Goal: Information Seeking & Learning: Learn about a topic

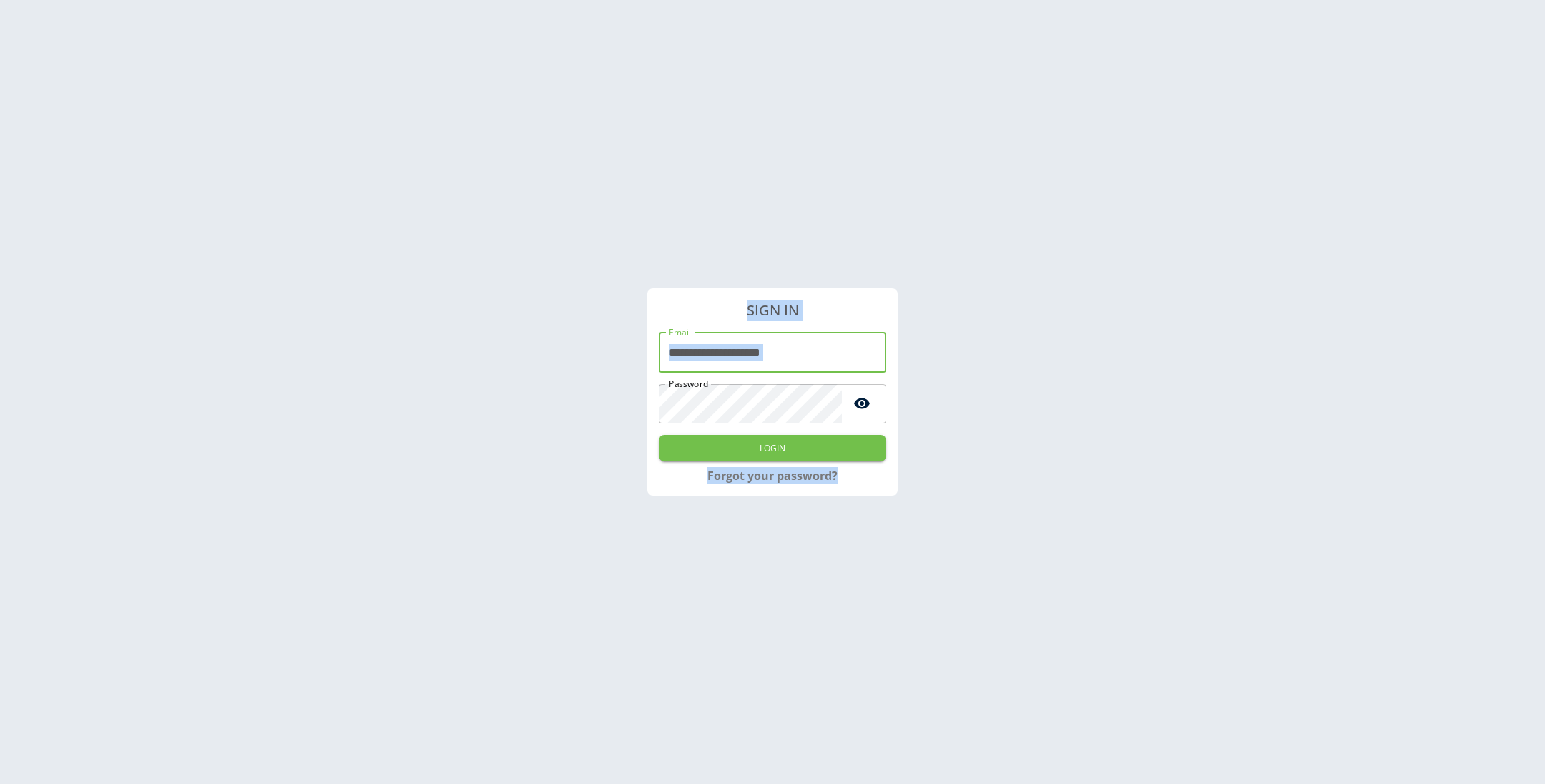
click at [766, 355] on input "**********" at bounding box center [772, 352] width 228 height 40
type input "**********"
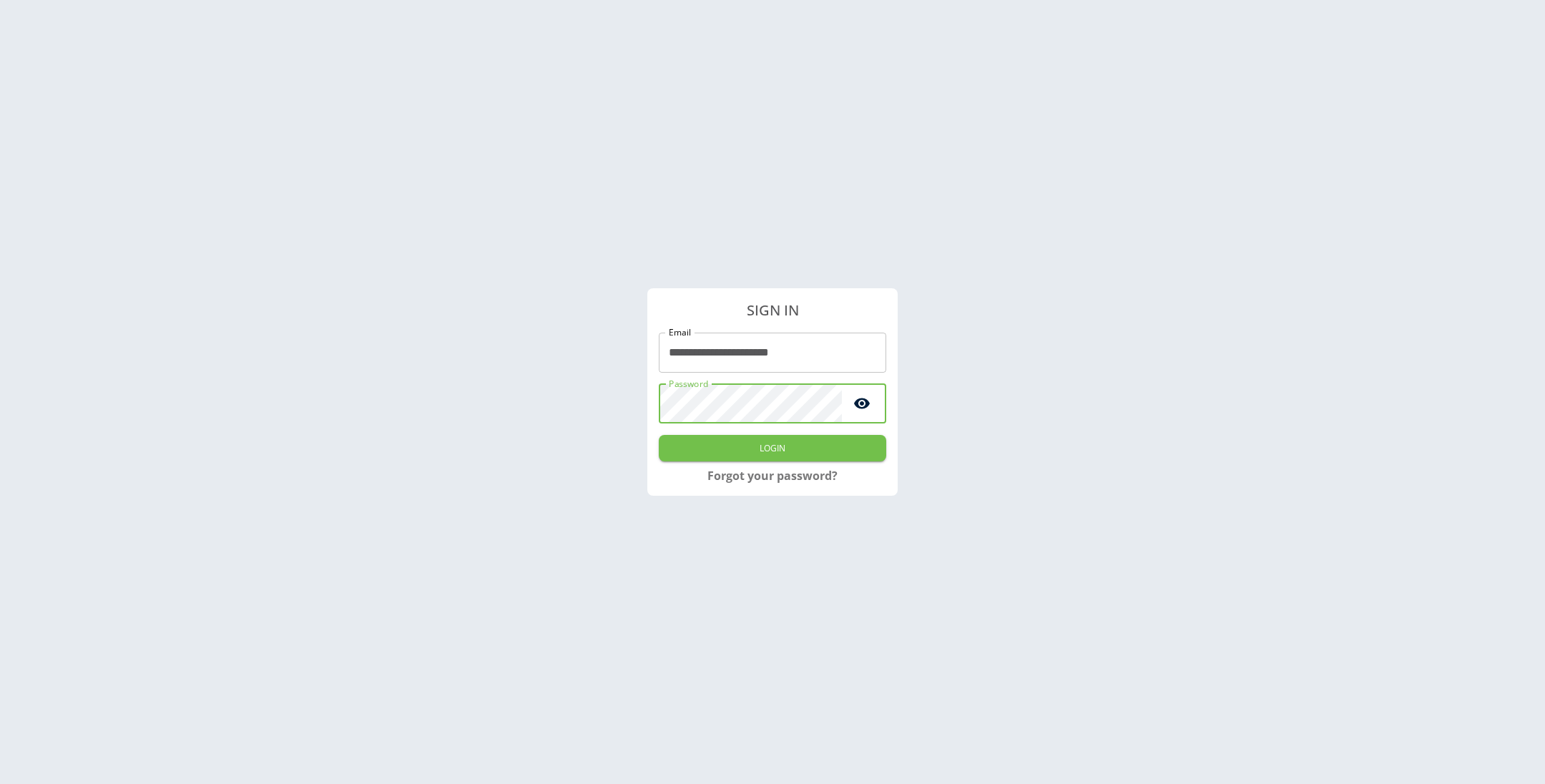
click at [659, 435] on button "Login" at bounding box center [772, 448] width 228 height 26
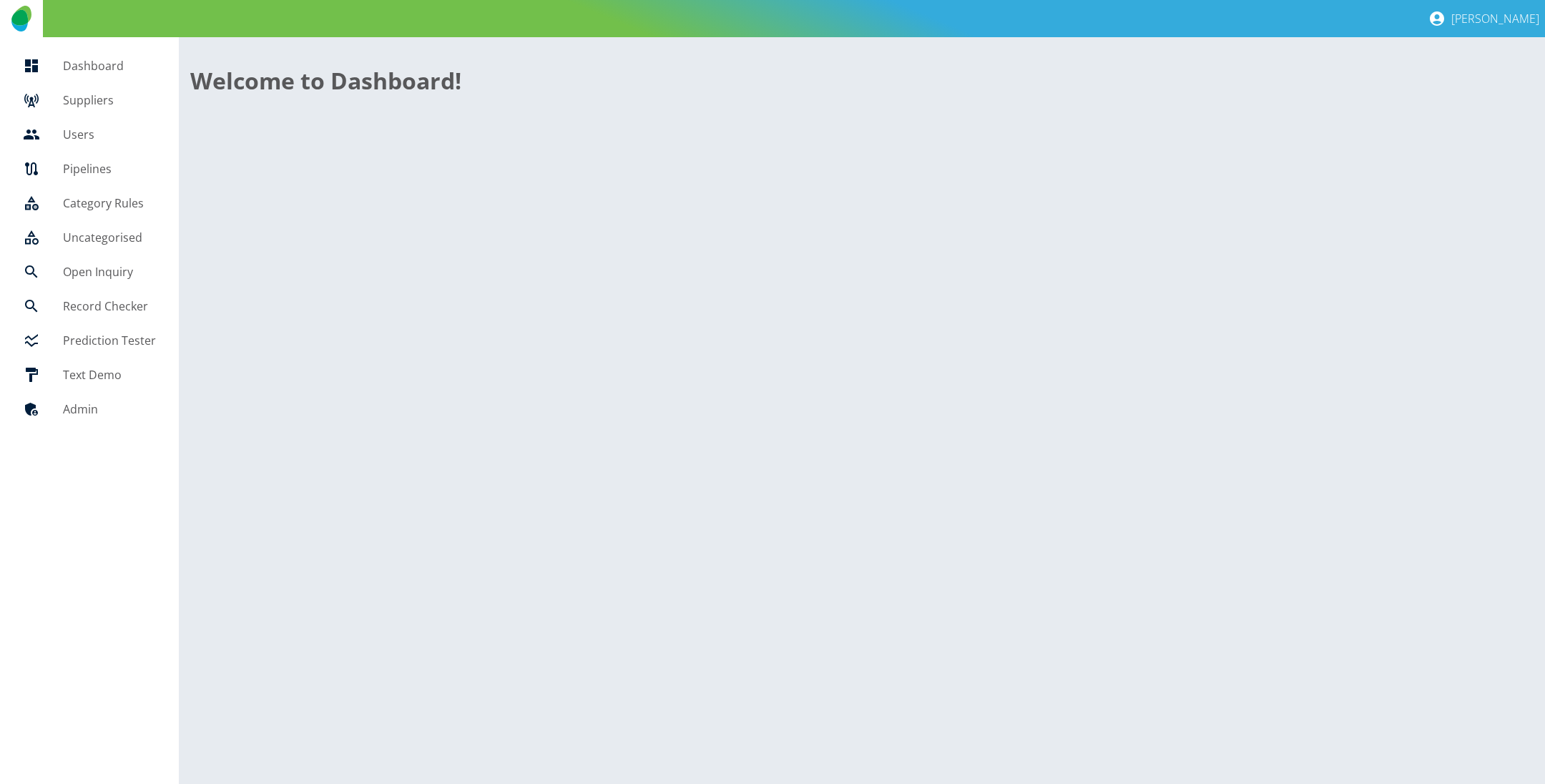
click at [90, 97] on h5 "Suppliers" at bounding box center [109, 100] width 93 height 17
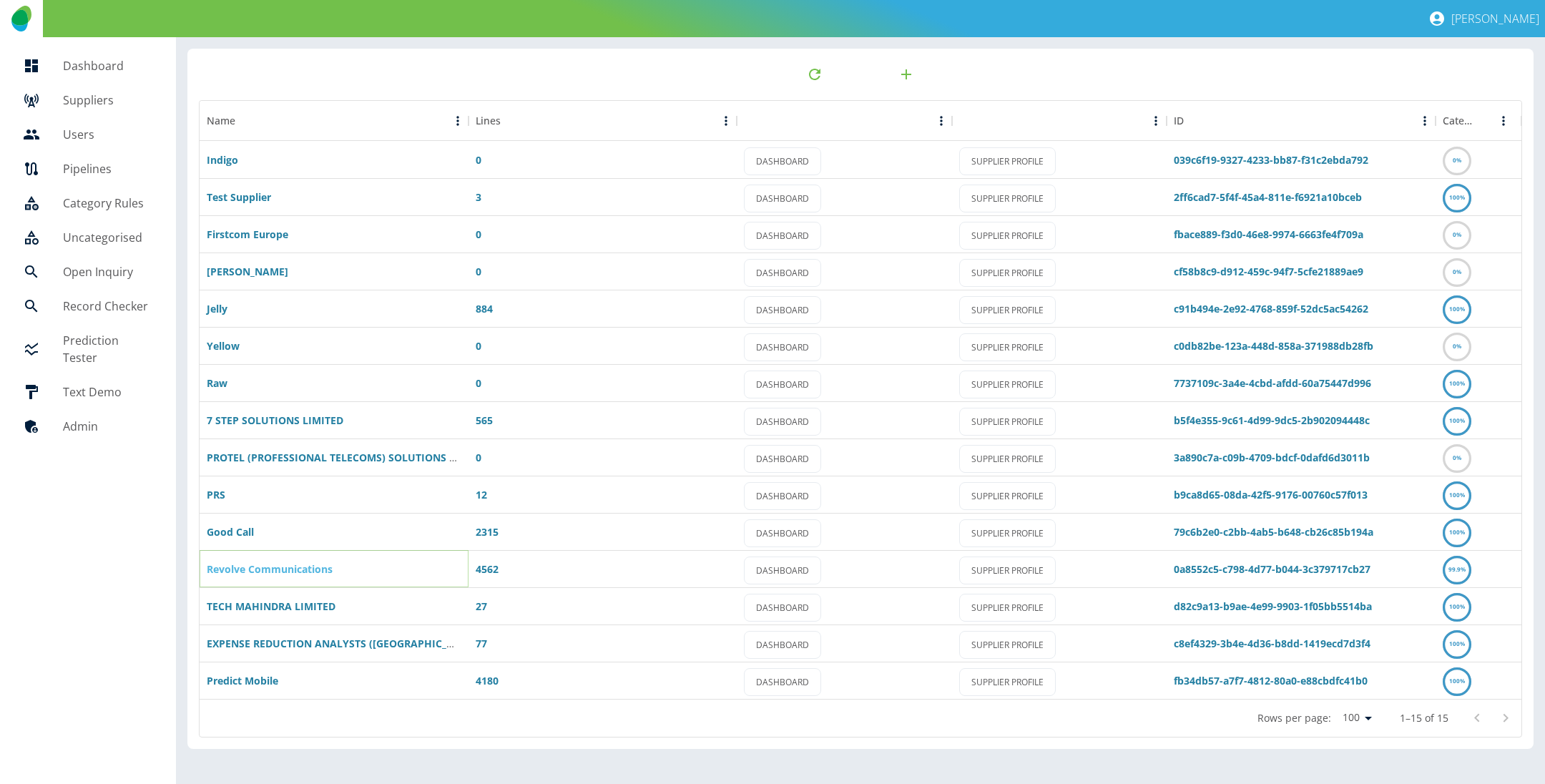
click at [309, 566] on link "Revolve Communications" at bounding box center [270, 569] width 126 height 13
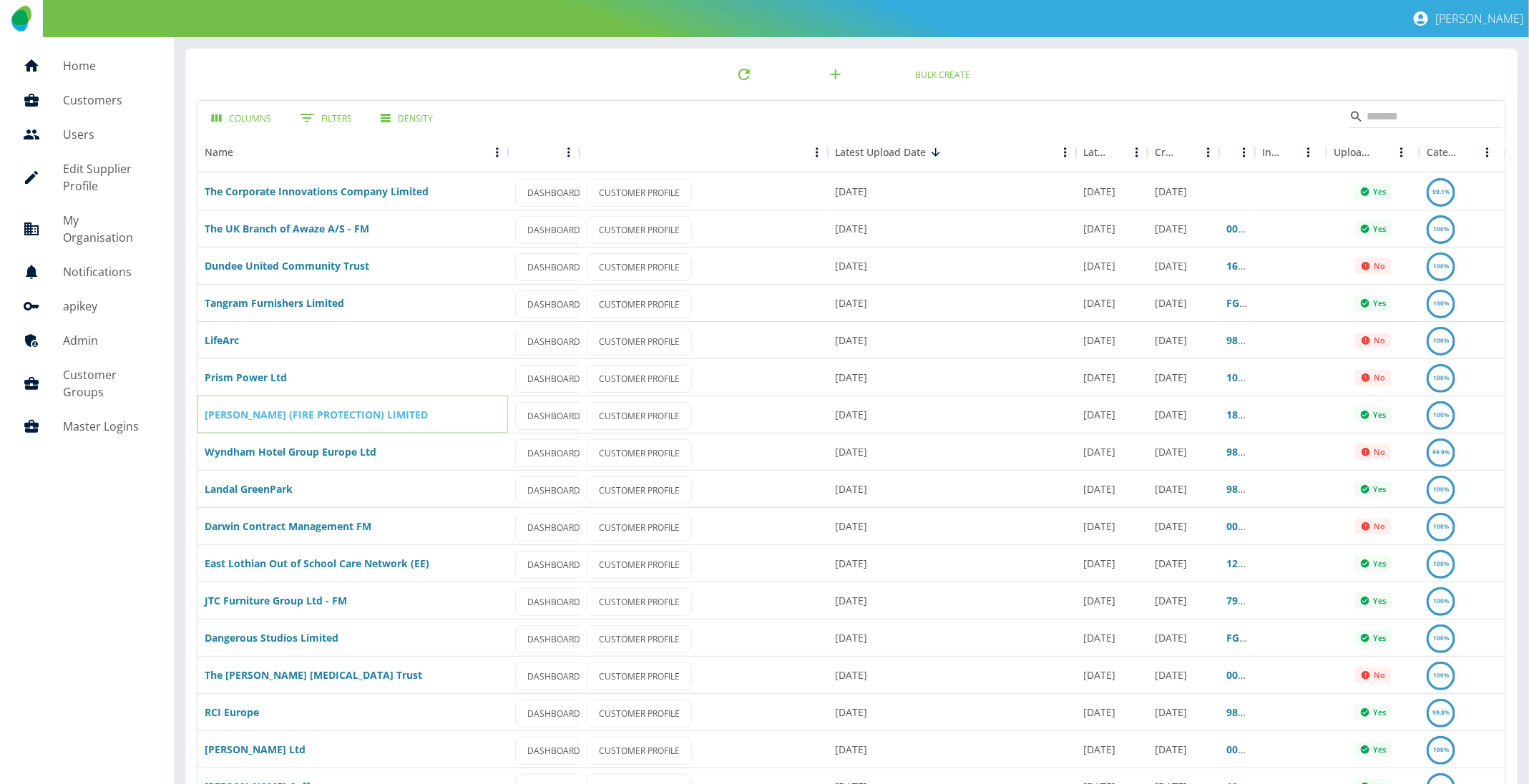
click at [268, 410] on link "[PERSON_NAME] (FIRE PROTECTION) LIMITED" at bounding box center [316, 414] width 223 height 13
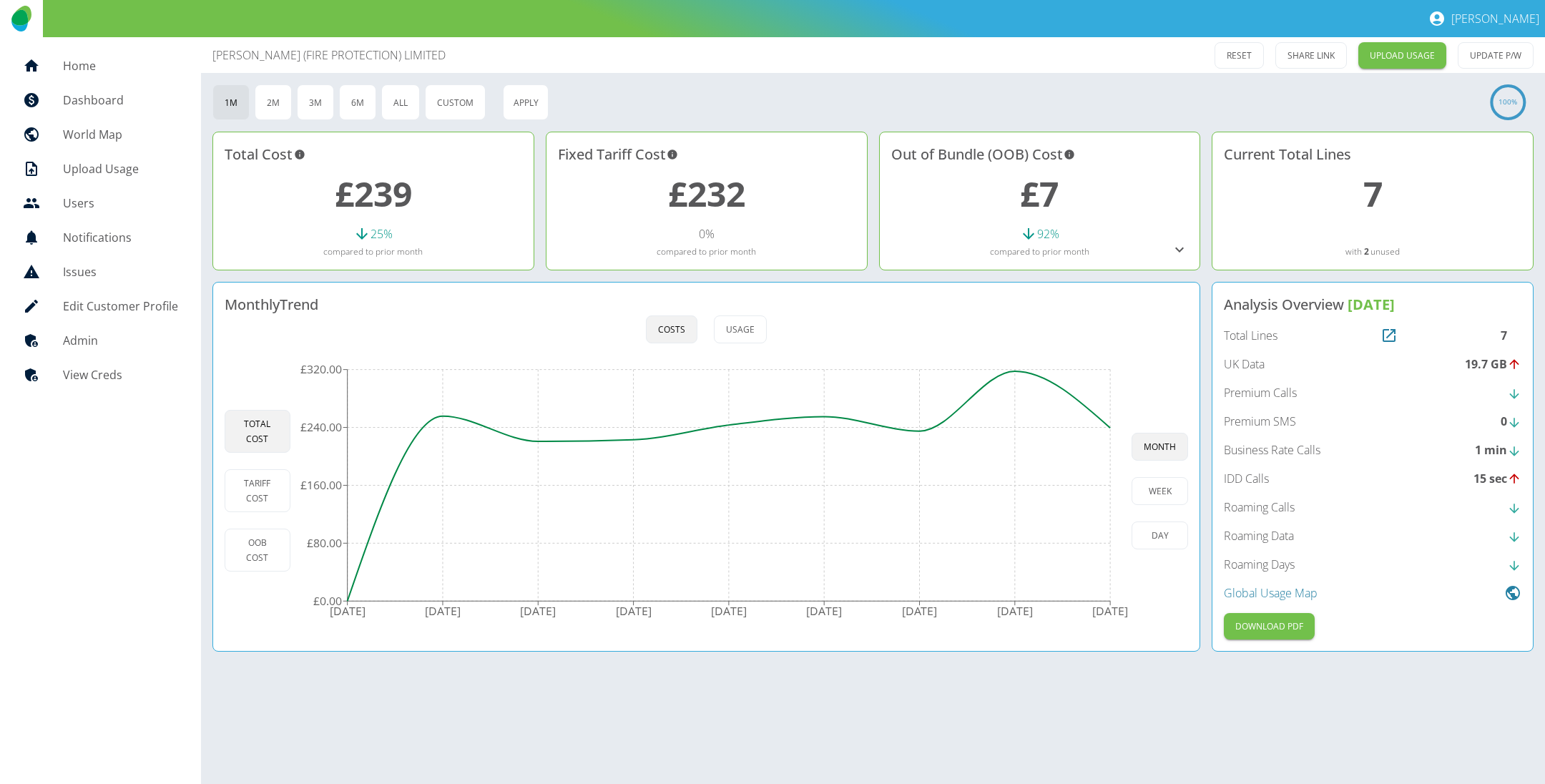
click at [366, 190] on link "£239" at bounding box center [373, 194] width 77 height 47
click at [697, 192] on link "£232" at bounding box center [706, 194] width 77 height 47
click at [1032, 192] on link "£7" at bounding box center [1039, 194] width 39 height 47
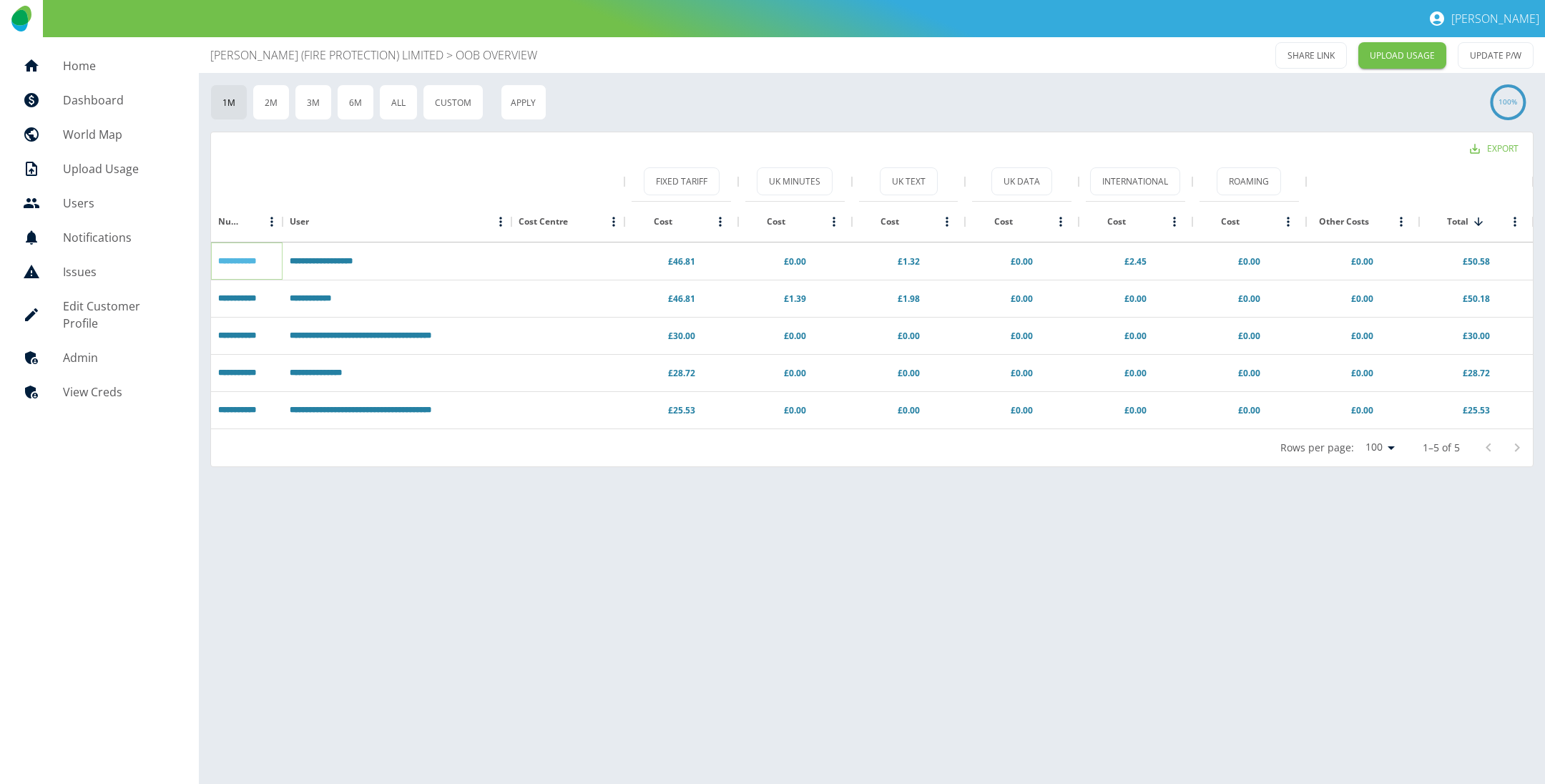
click at [252, 259] on link "**********" at bounding box center [237, 261] width 38 height 9
click at [253, 259] on link "**********" at bounding box center [237, 261] width 38 height 9
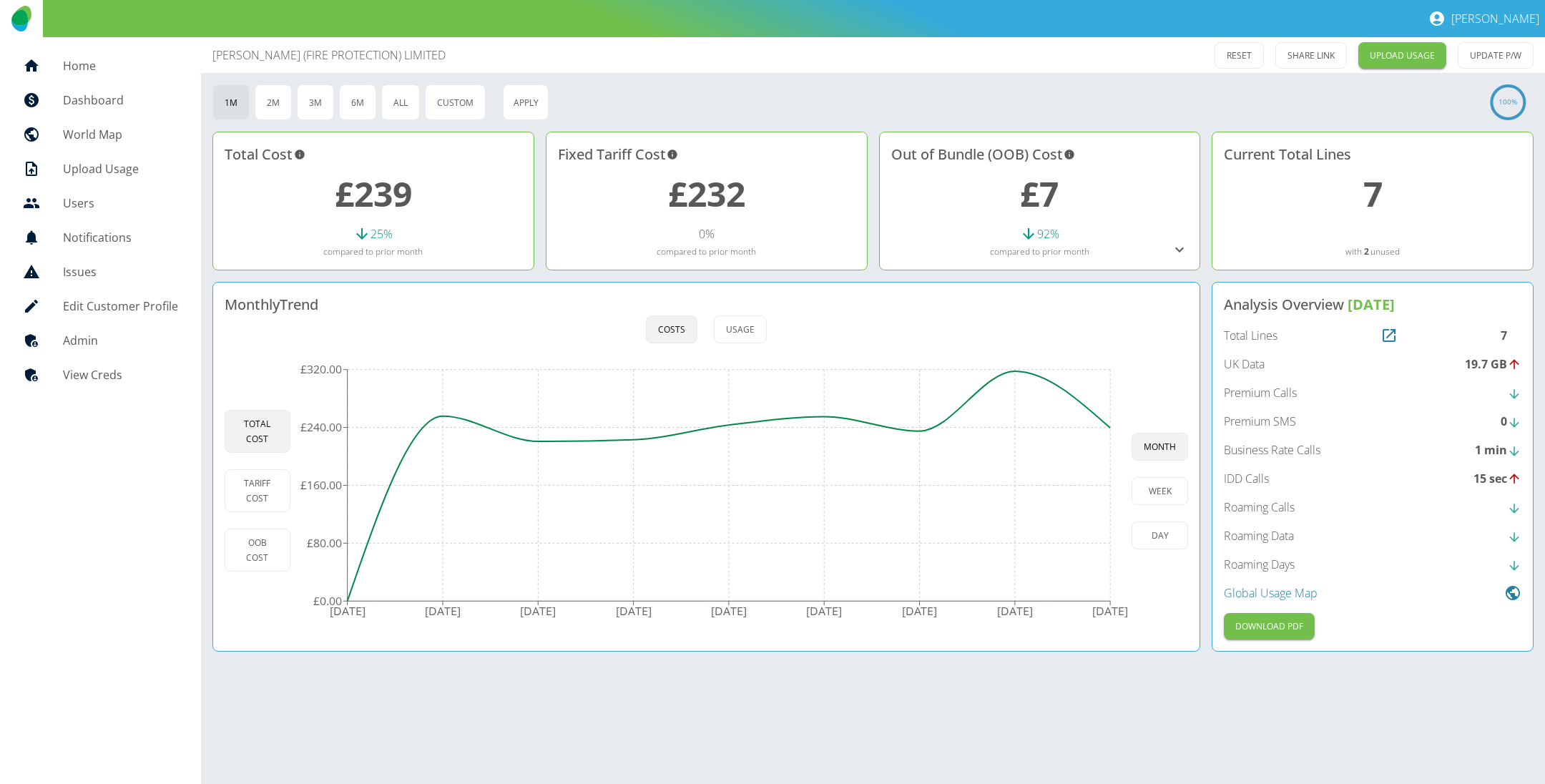
click at [1179, 253] on icon at bounding box center [1180, 250] width 17 height 17
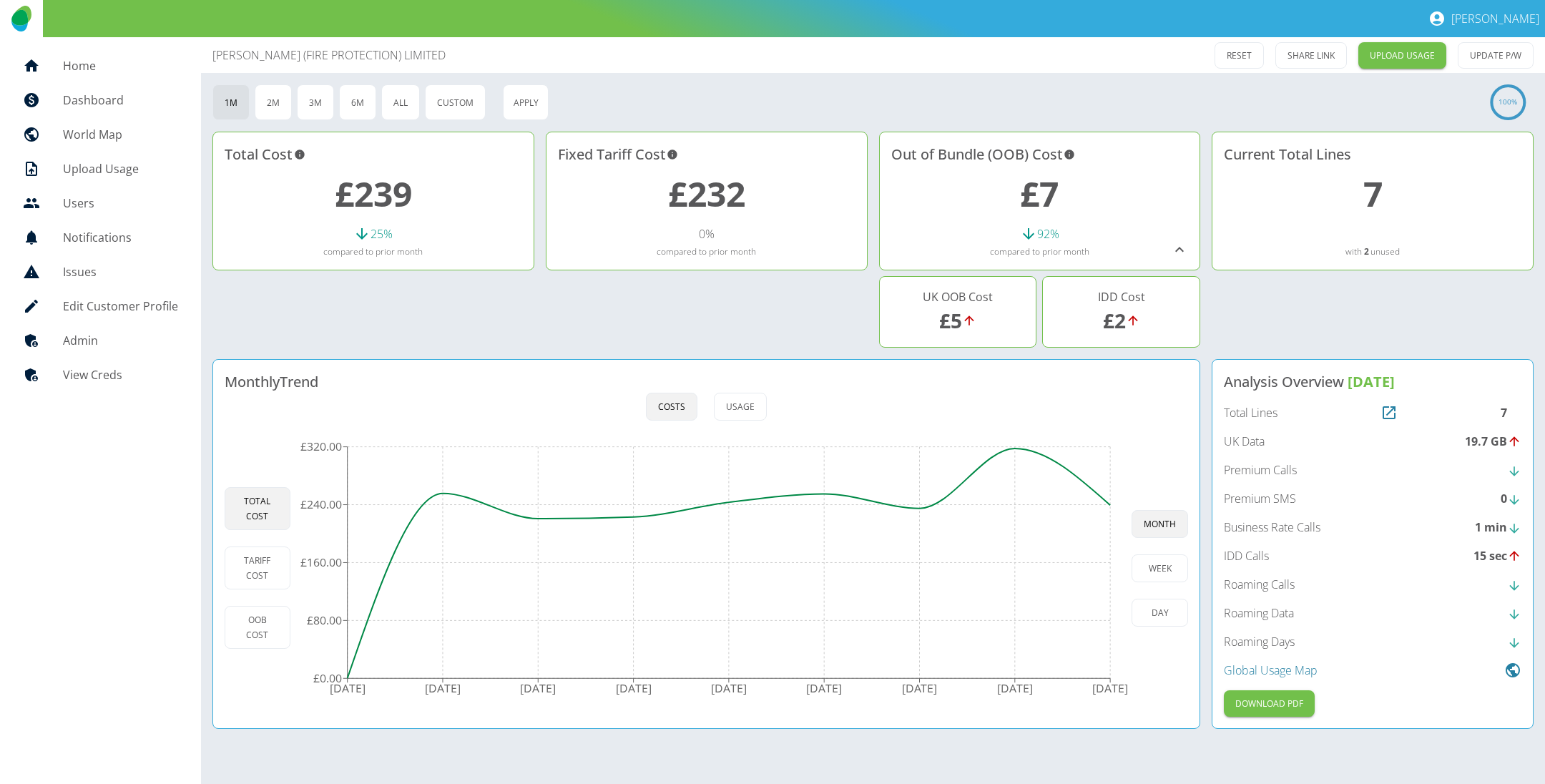
click at [1037, 189] on link "£7" at bounding box center [1039, 194] width 39 height 47
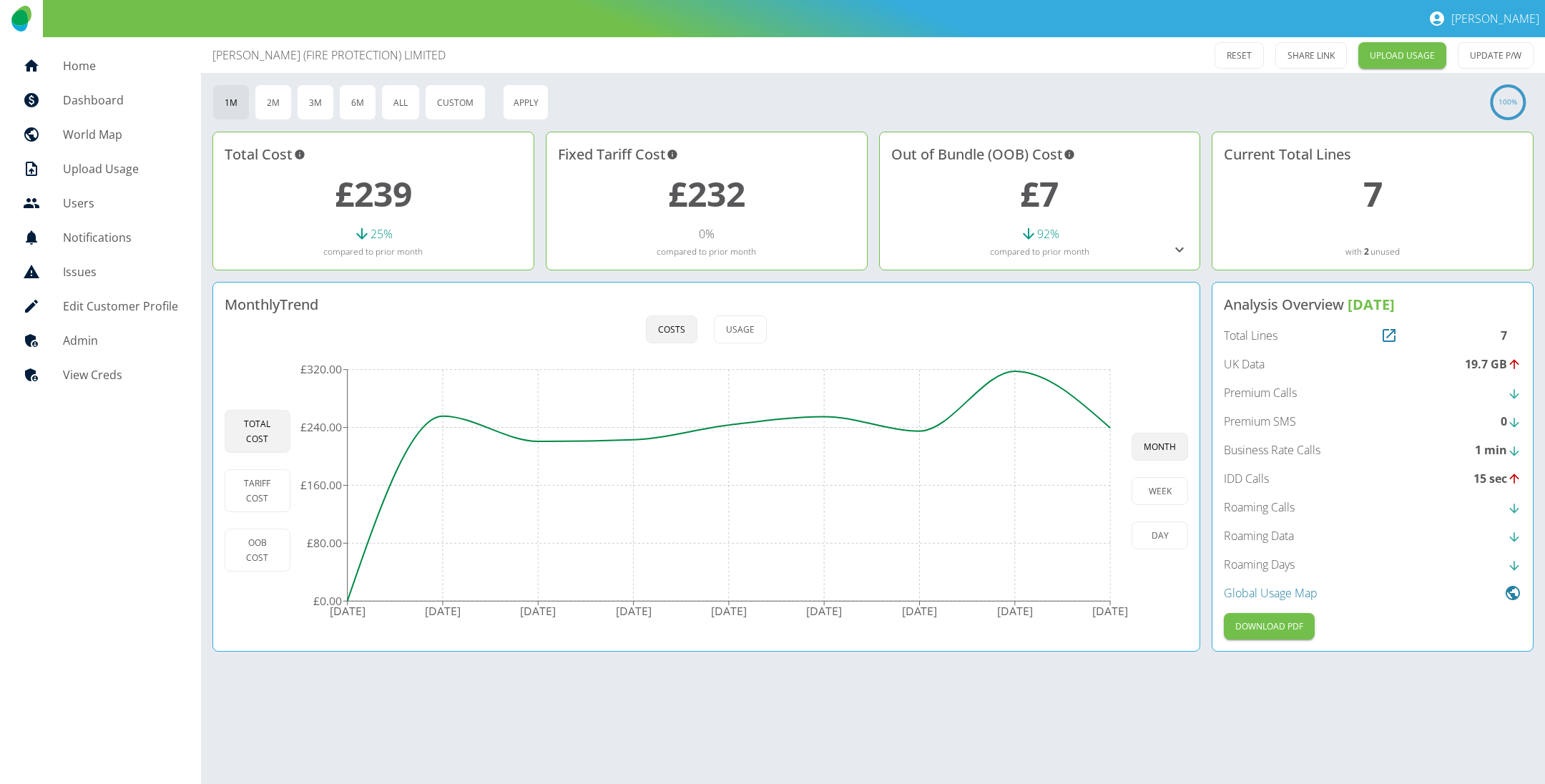
click at [1383, 197] on h2 "7" at bounding box center [1372, 194] width 298 height 52
click at [1377, 199] on link "7" at bounding box center [1373, 194] width 19 height 47
click at [1039, 190] on link "£7" at bounding box center [1039, 194] width 39 height 47
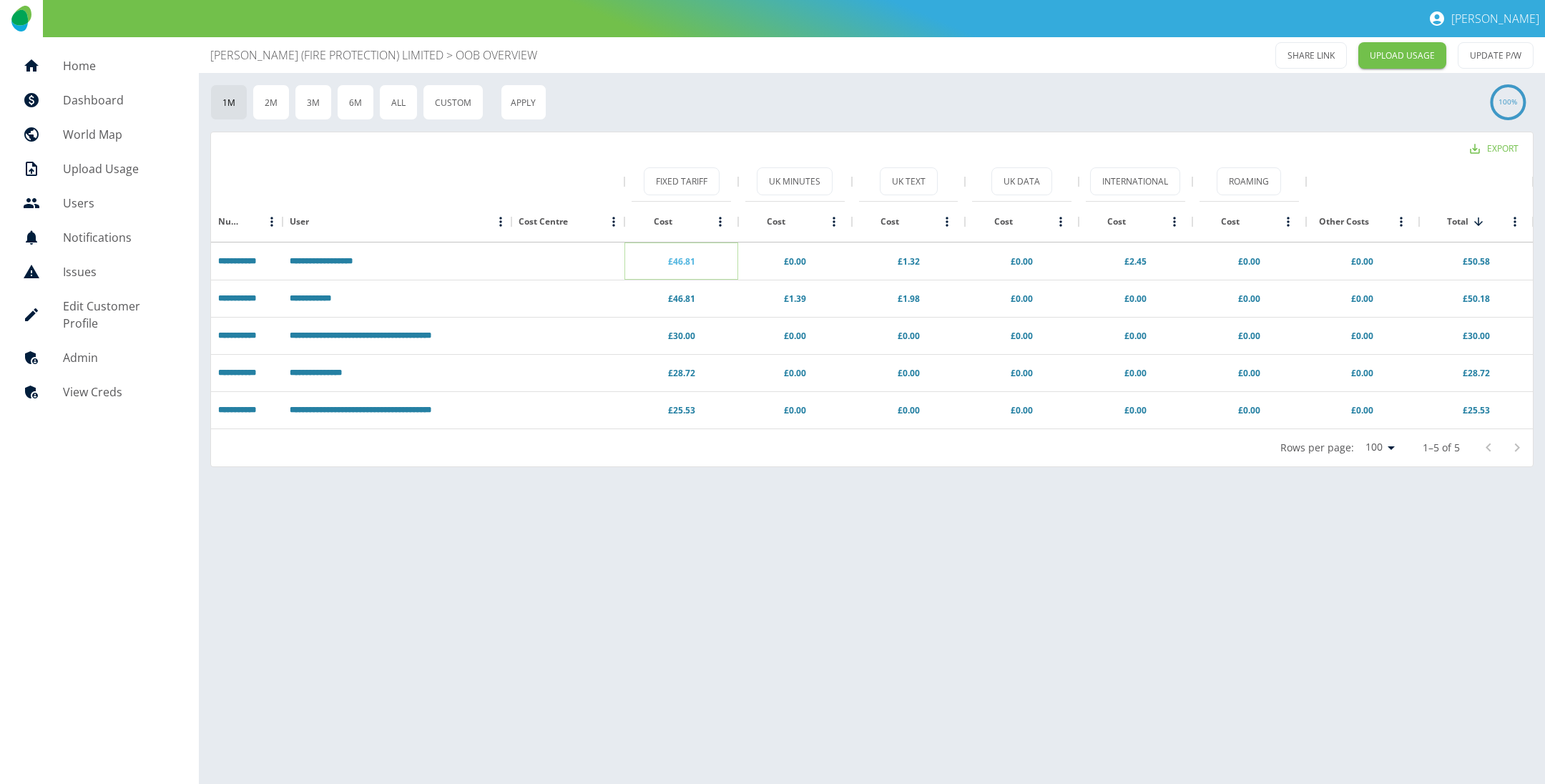
click at [681, 256] on link "£46.81" at bounding box center [682, 261] width 27 height 12
click at [901, 259] on link "£1.32" at bounding box center [909, 261] width 22 height 12
click at [1140, 258] on link "£2.45" at bounding box center [1136, 261] width 22 height 12
click at [1473, 265] on link "£50.58" at bounding box center [1476, 261] width 27 height 12
click at [788, 179] on button "UK Minutes" at bounding box center [795, 181] width 76 height 28
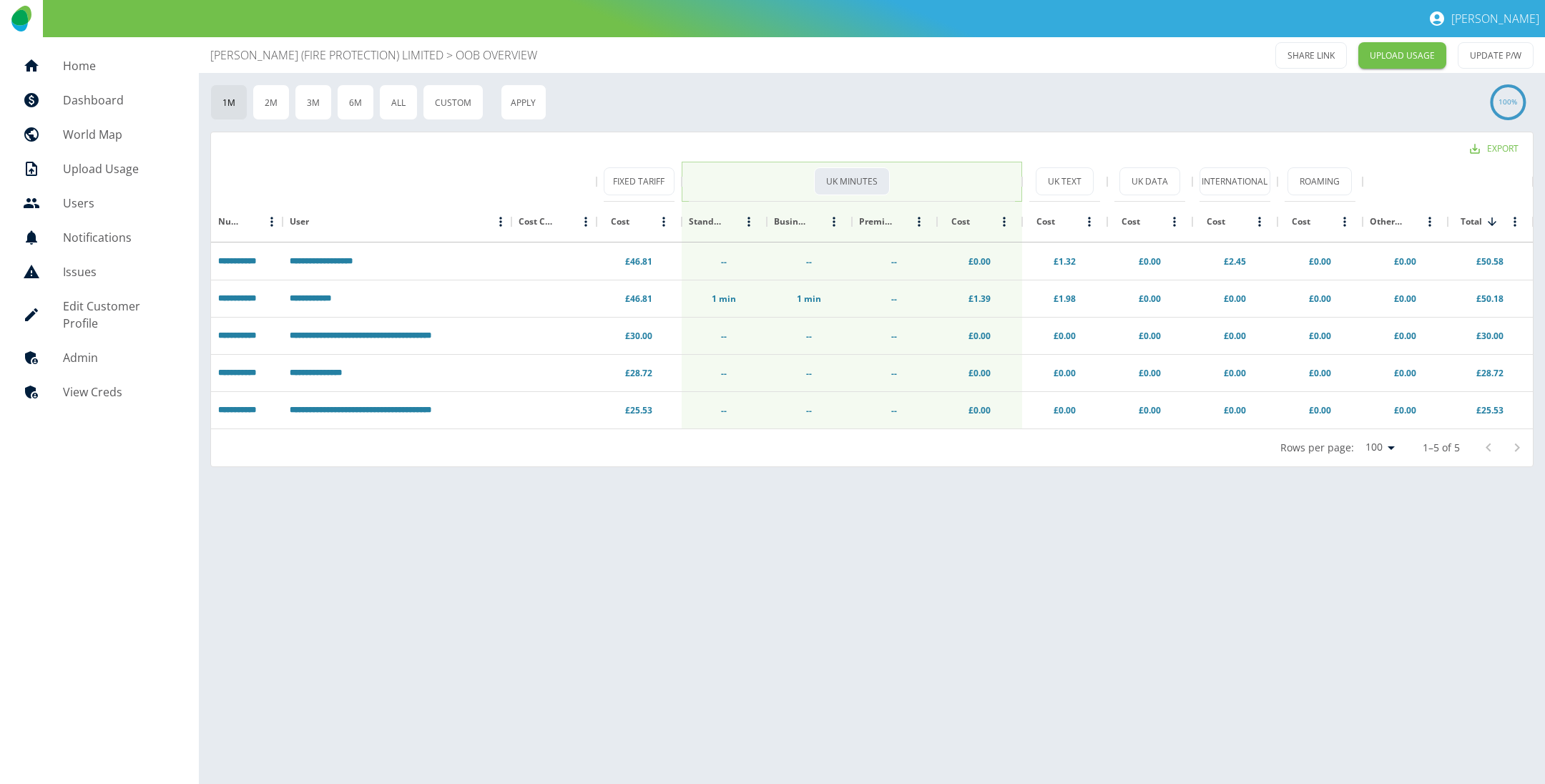
click at [847, 178] on button "UK Minutes" at bounding box center [852, 181] width 76 height 28
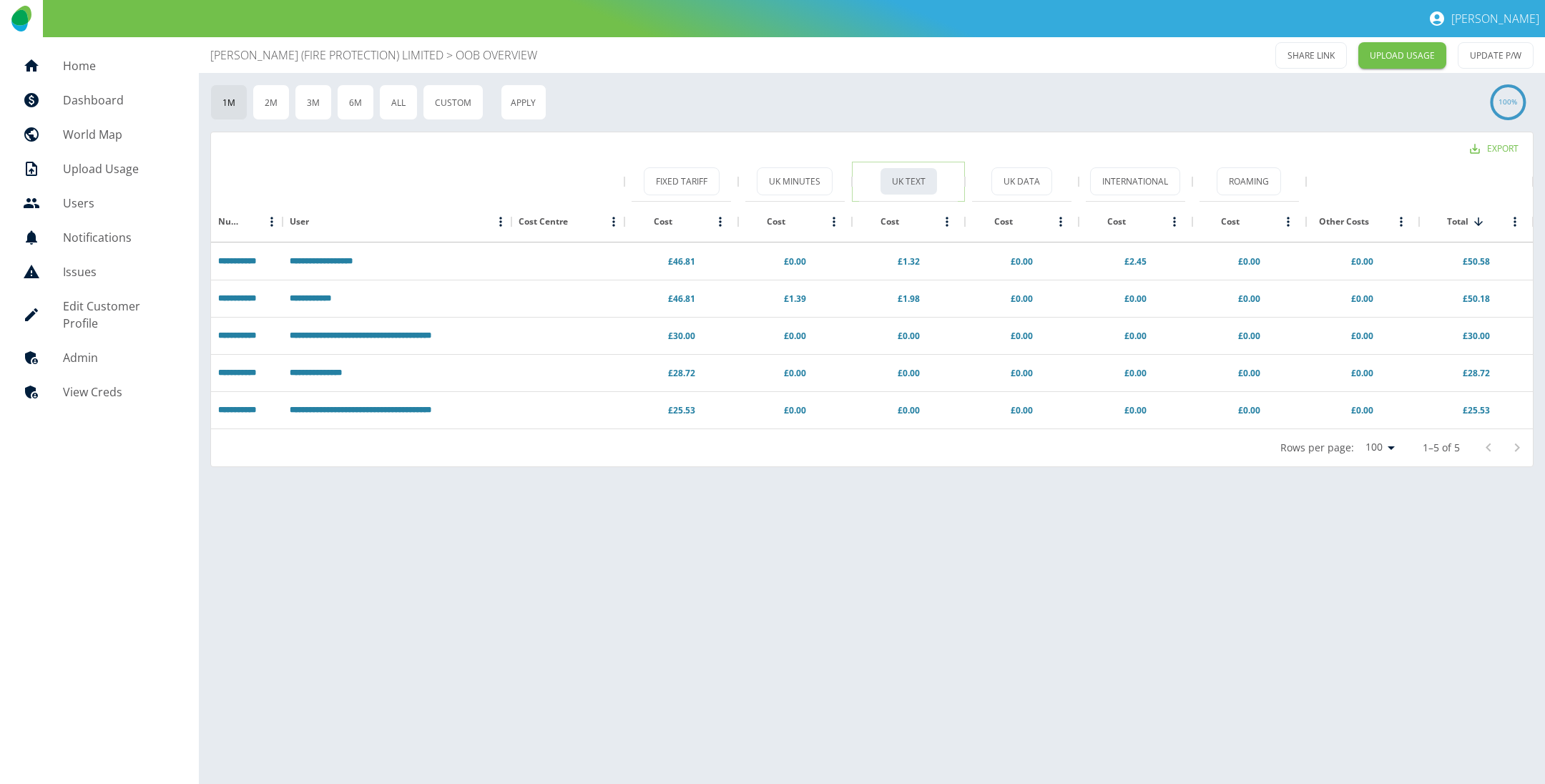
click at [914, 179] on button "UK Text" at bounding box center [909, 181] width 58 height 28
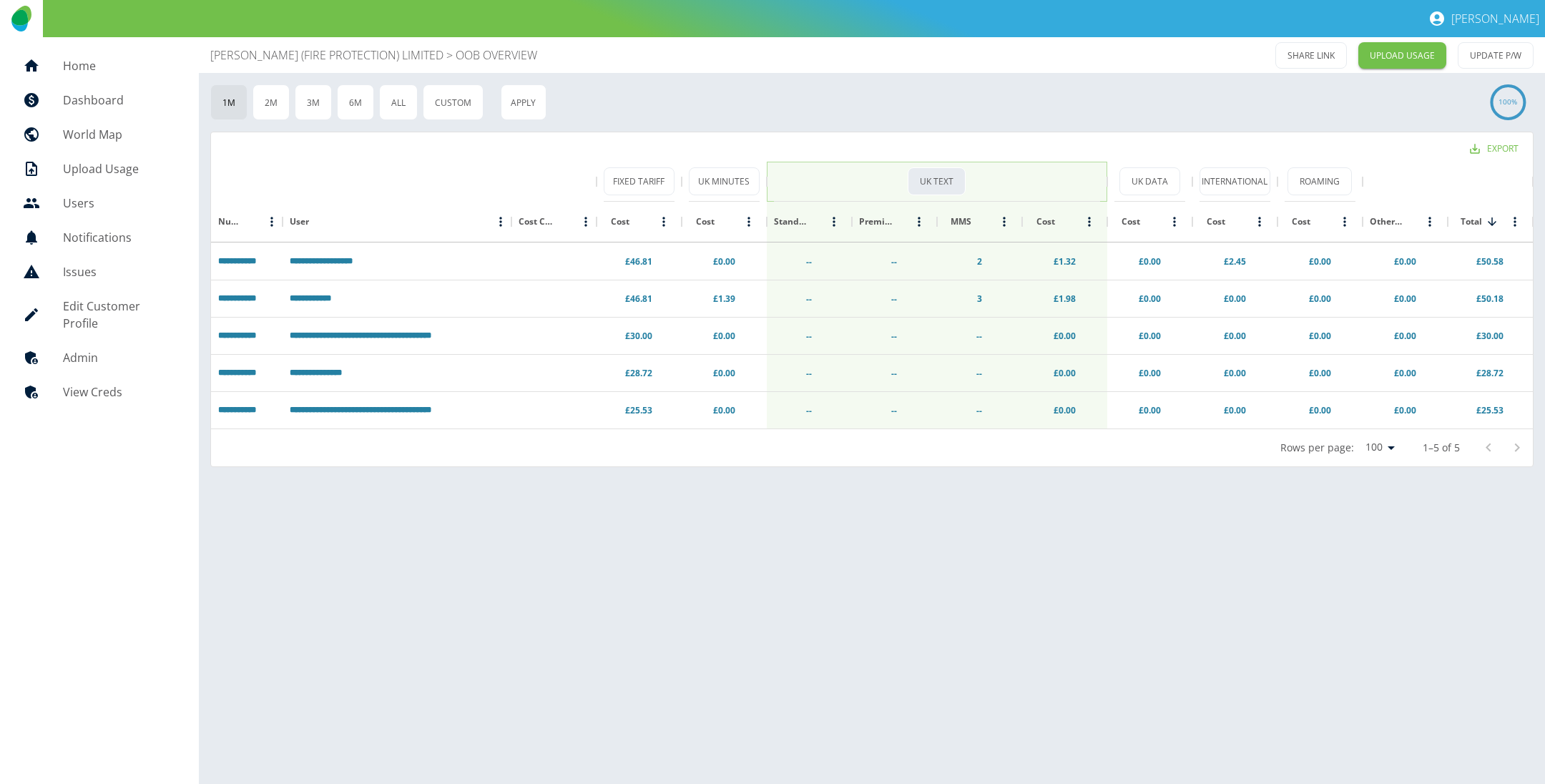
click at [925, 183] on button "UK Text" at bounding box center [936, 181] width 58 height 28
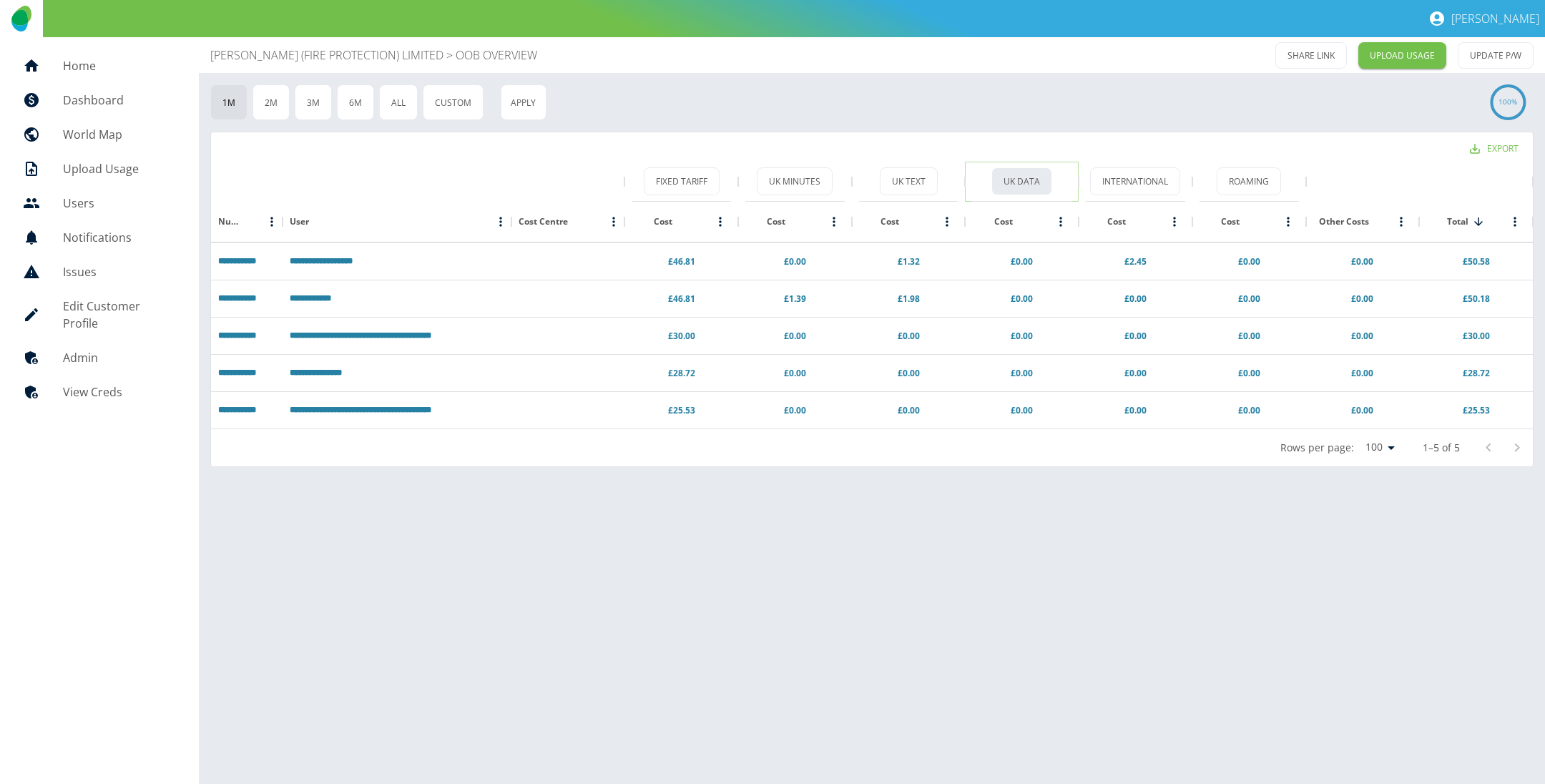
click at [1022, 168] on button "UK Data" at bounding box center [1021, 181] width 61 height 28
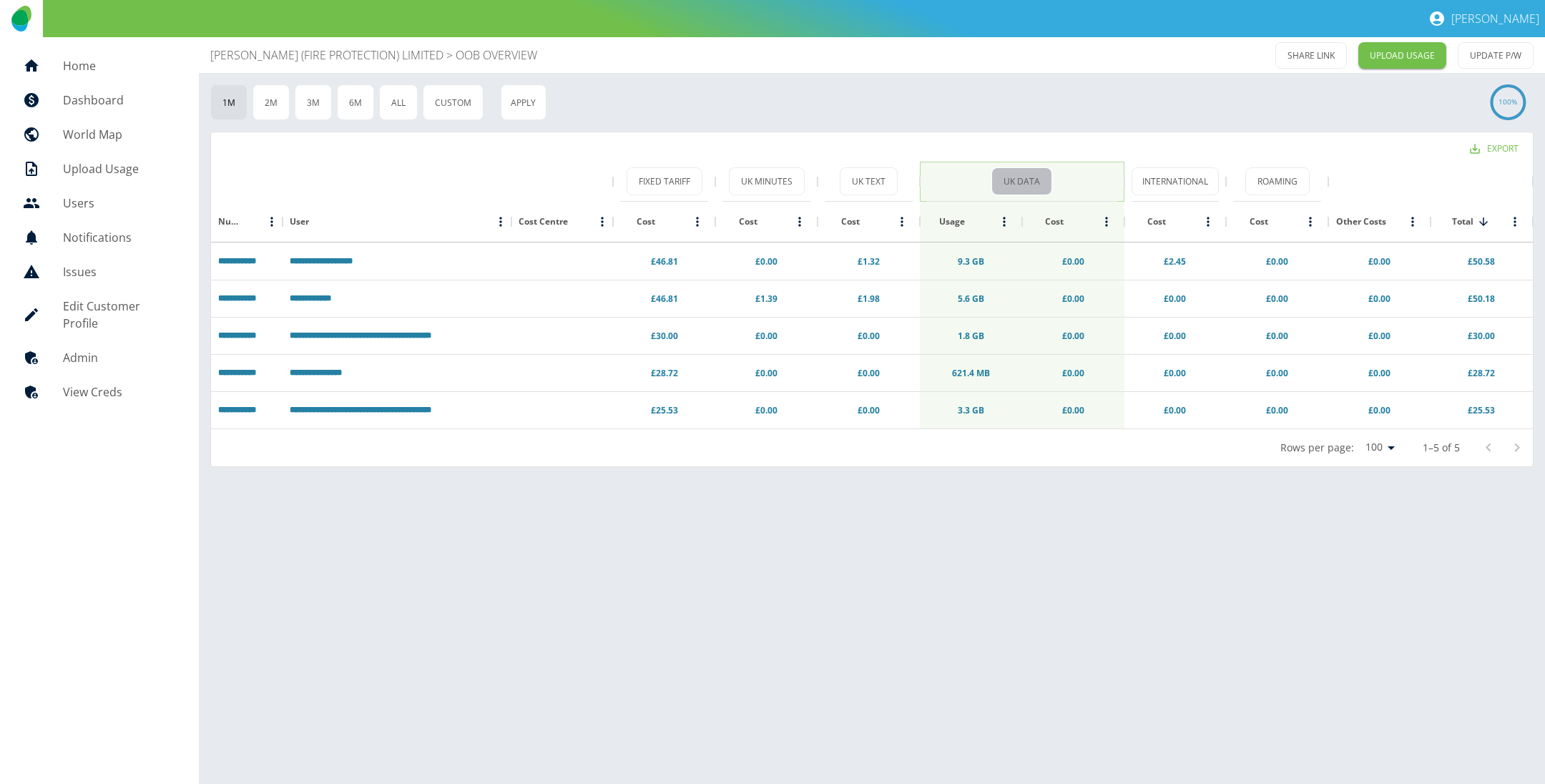
click at [1012, 171] on button "UK Data" at bounding box center [1021, 181] width 61 height 28
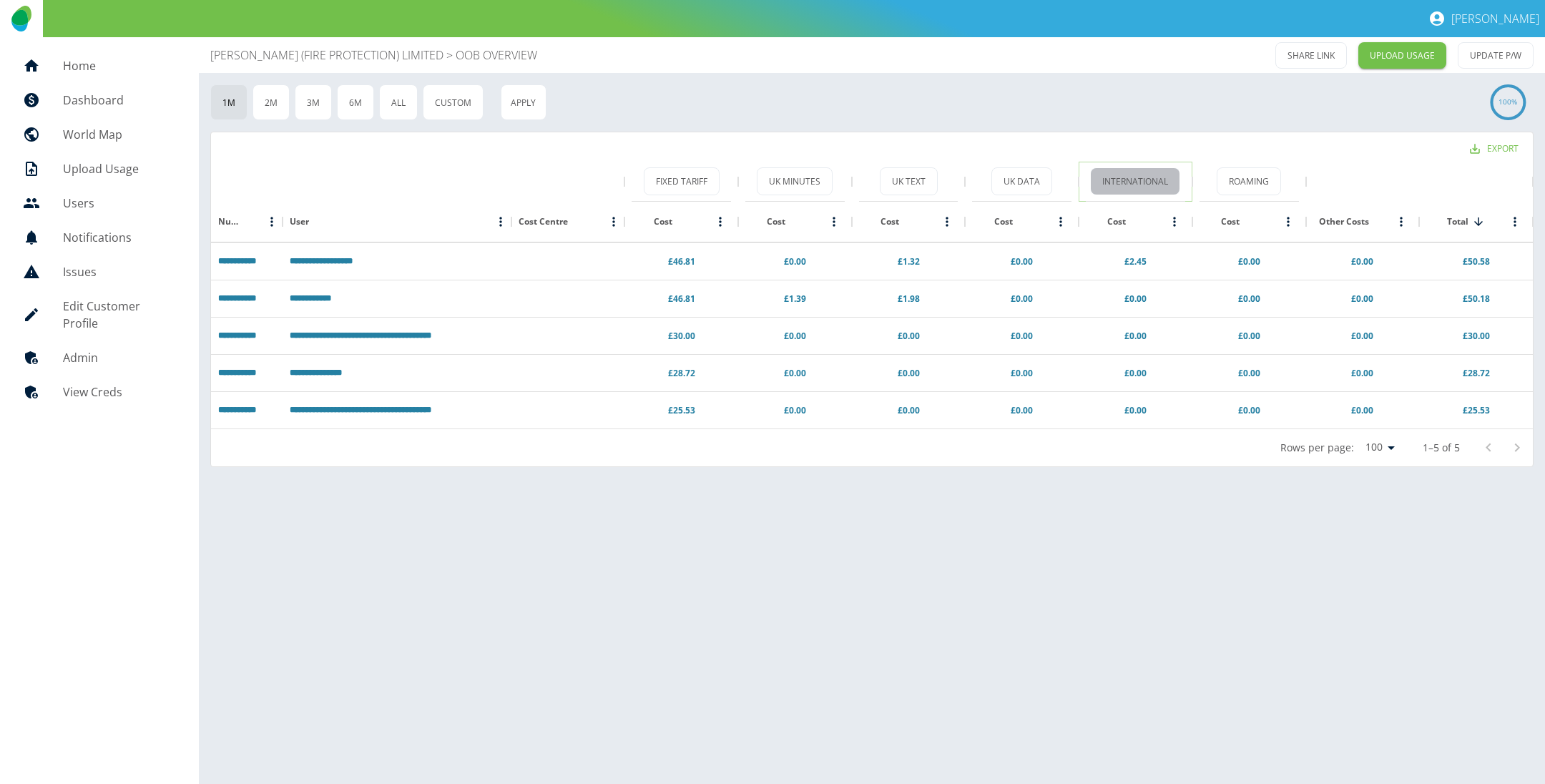
click at [1143, 176] on button "International" at bounding box center [1136, 181] width 90 height 28
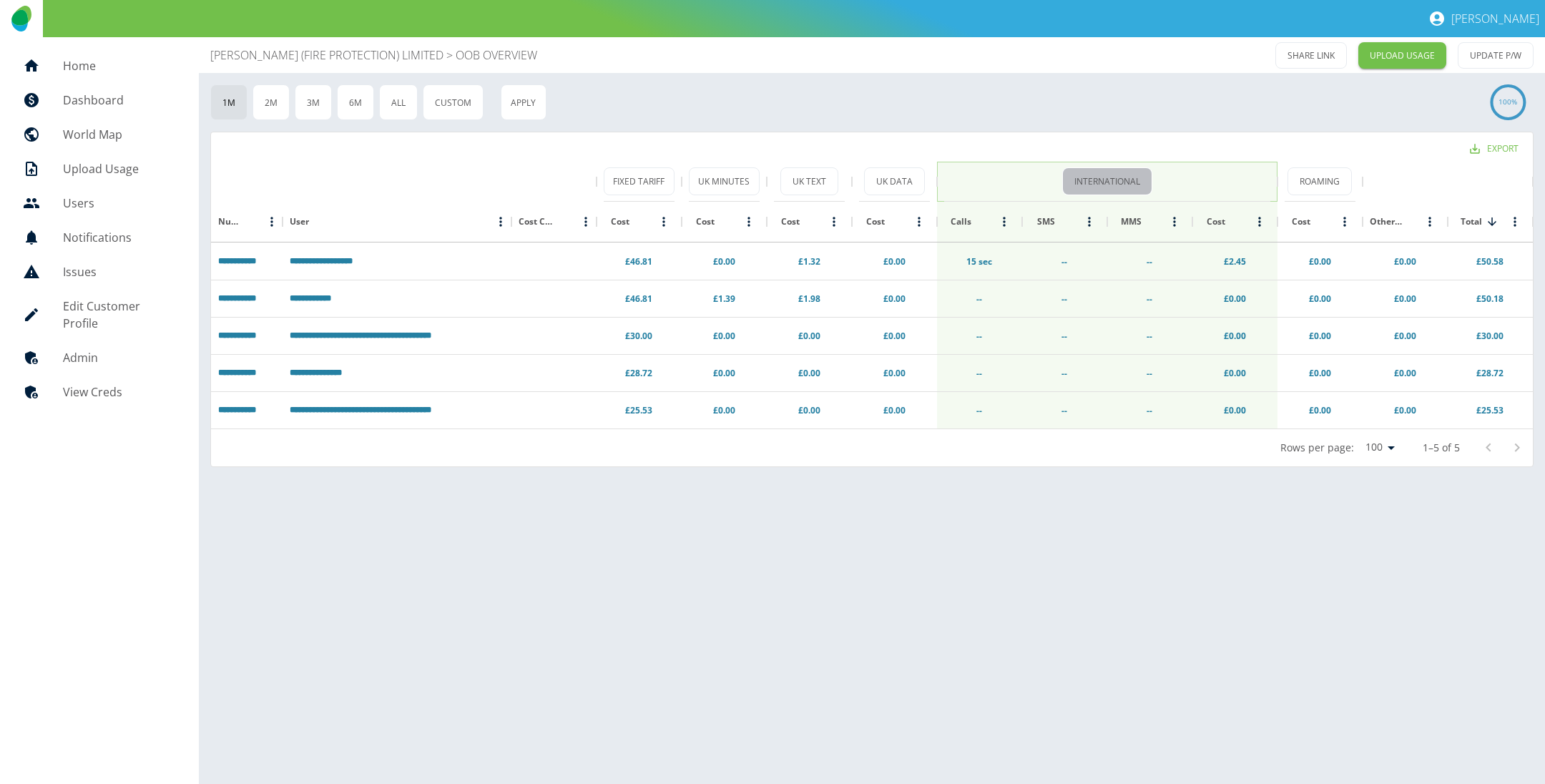
click at [1123, 174] on button "International" at bounding box center [1108, 181] width 90 height 28
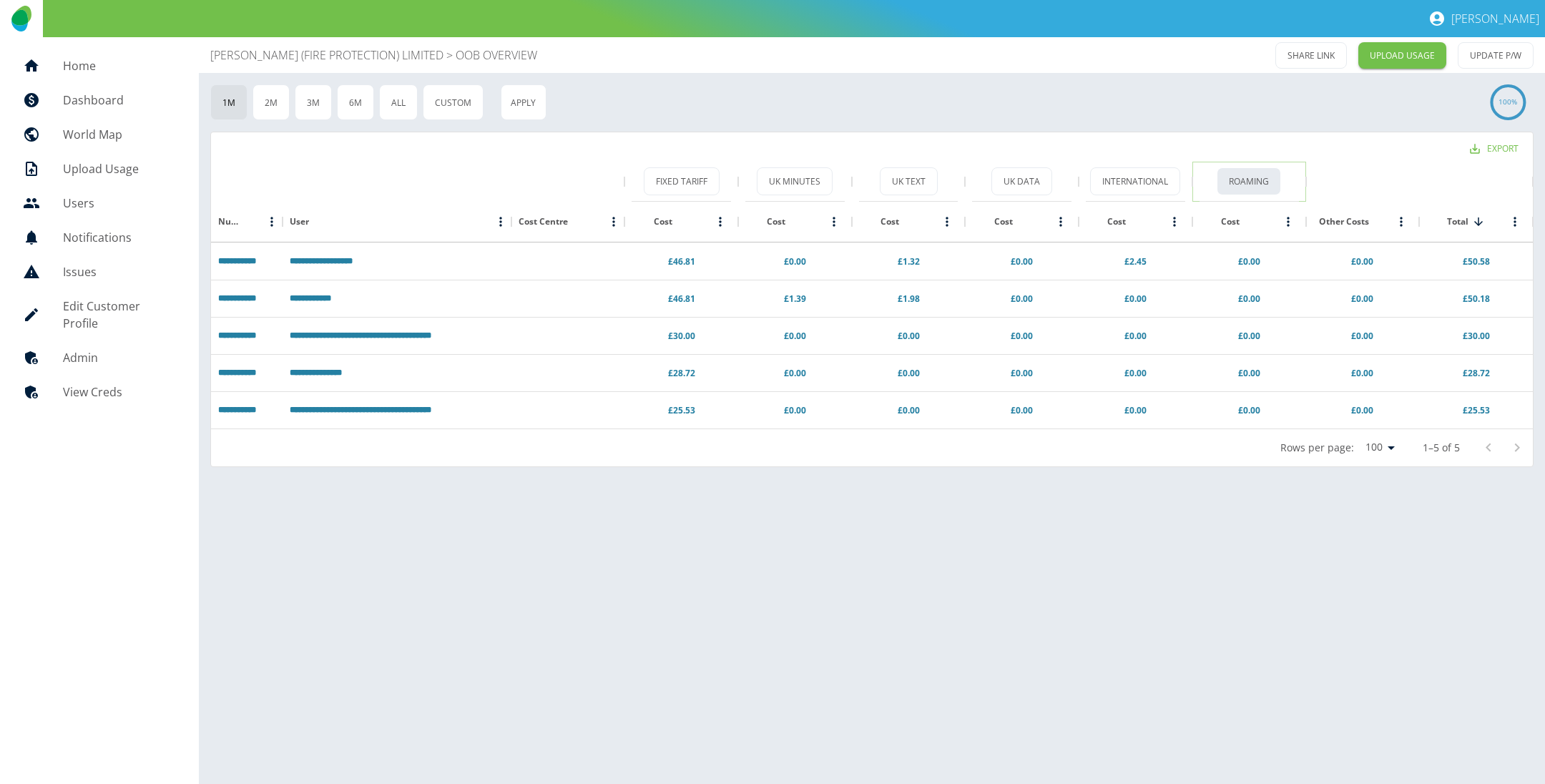
click at [1232, 176] on button "Roaming" at bounding box center [1248, 181] width 64 height 28
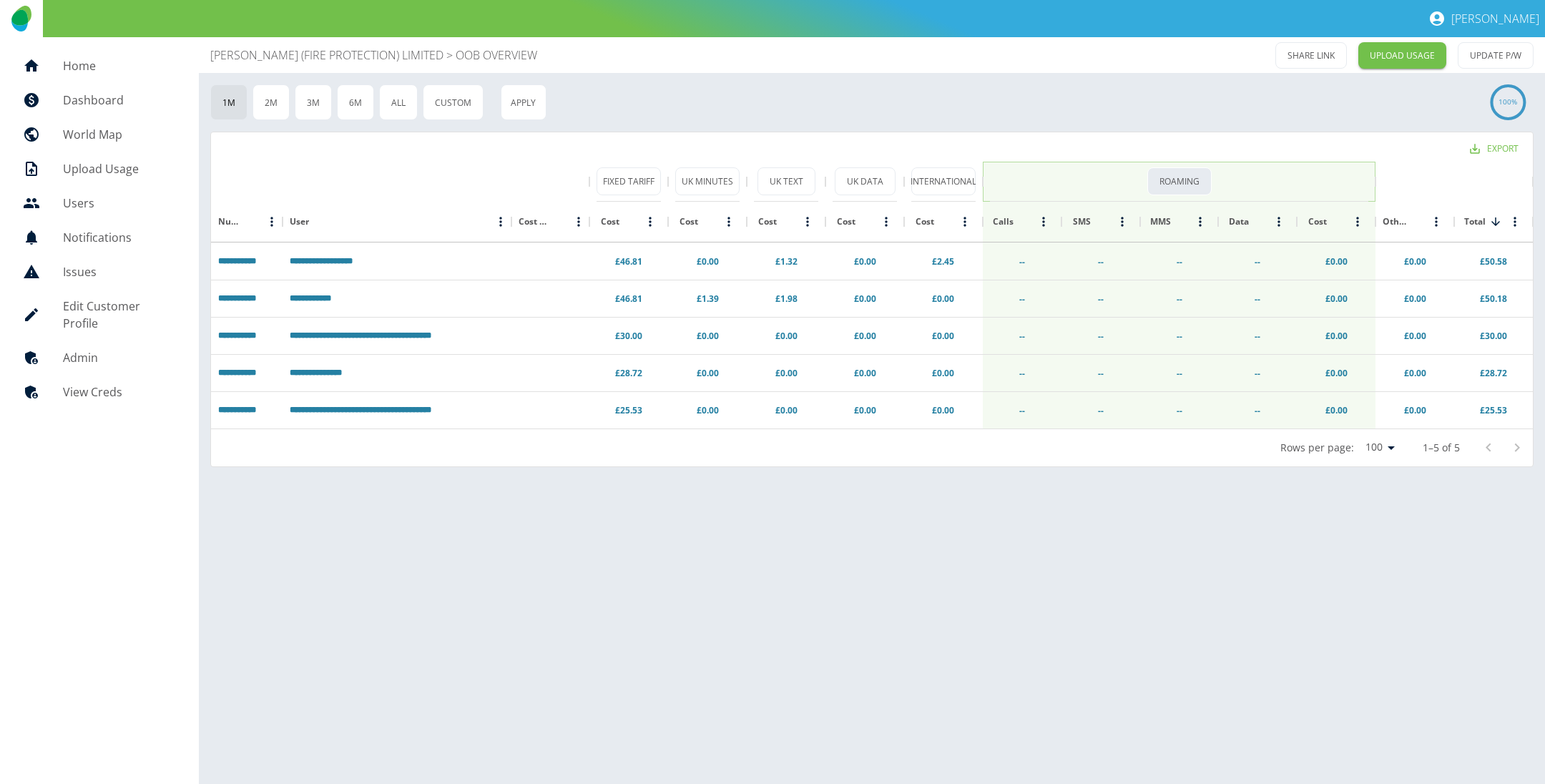
click at [1193, 171] on button "Roaming" at bounding box center [1179, 181] width 64 height 28
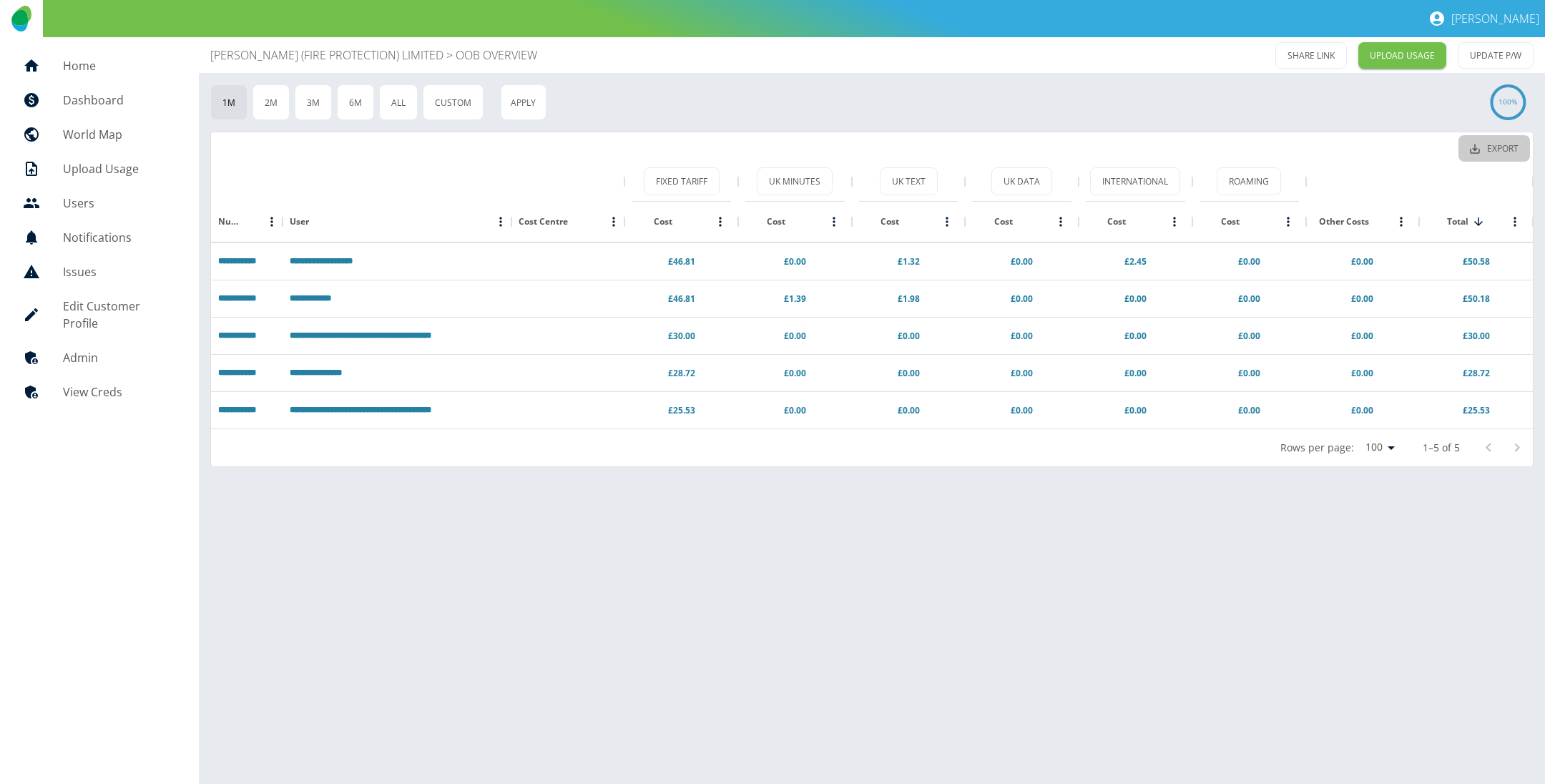
click at [1508, 140] on button "Export" at bounding box center [1494, 148] width 71 height 26
click at [1268, 126] on div "**********" at bounding box center [872, 410] width 1346 height 747
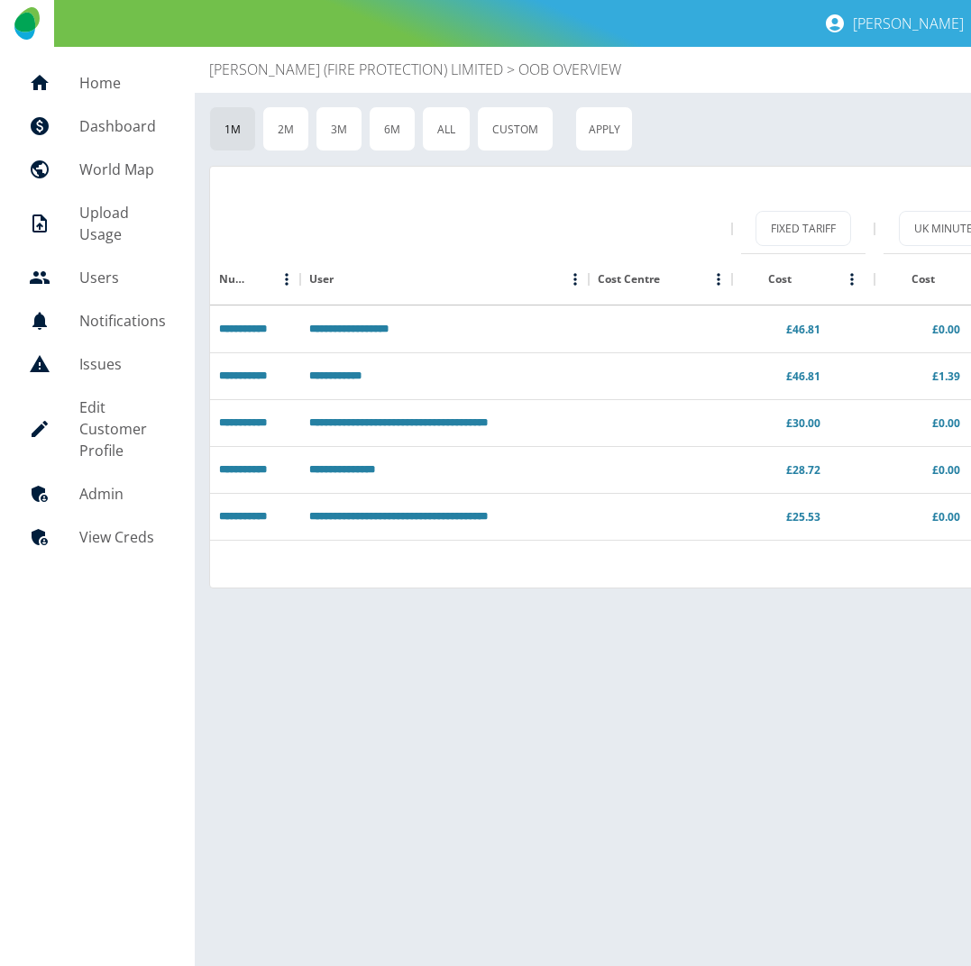
scroll to position [0, 10]
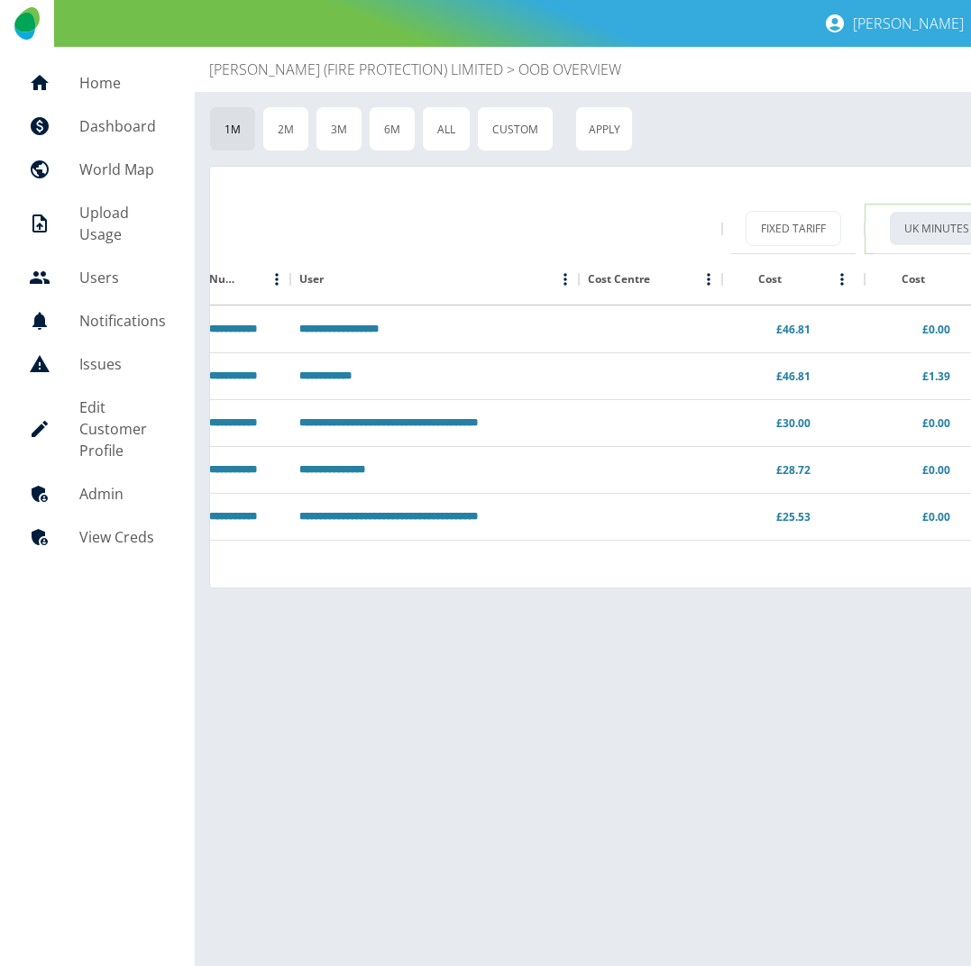
click at [946, 230] on button "UK Minutes" at bounding box center [937, 228] width 96 height 35
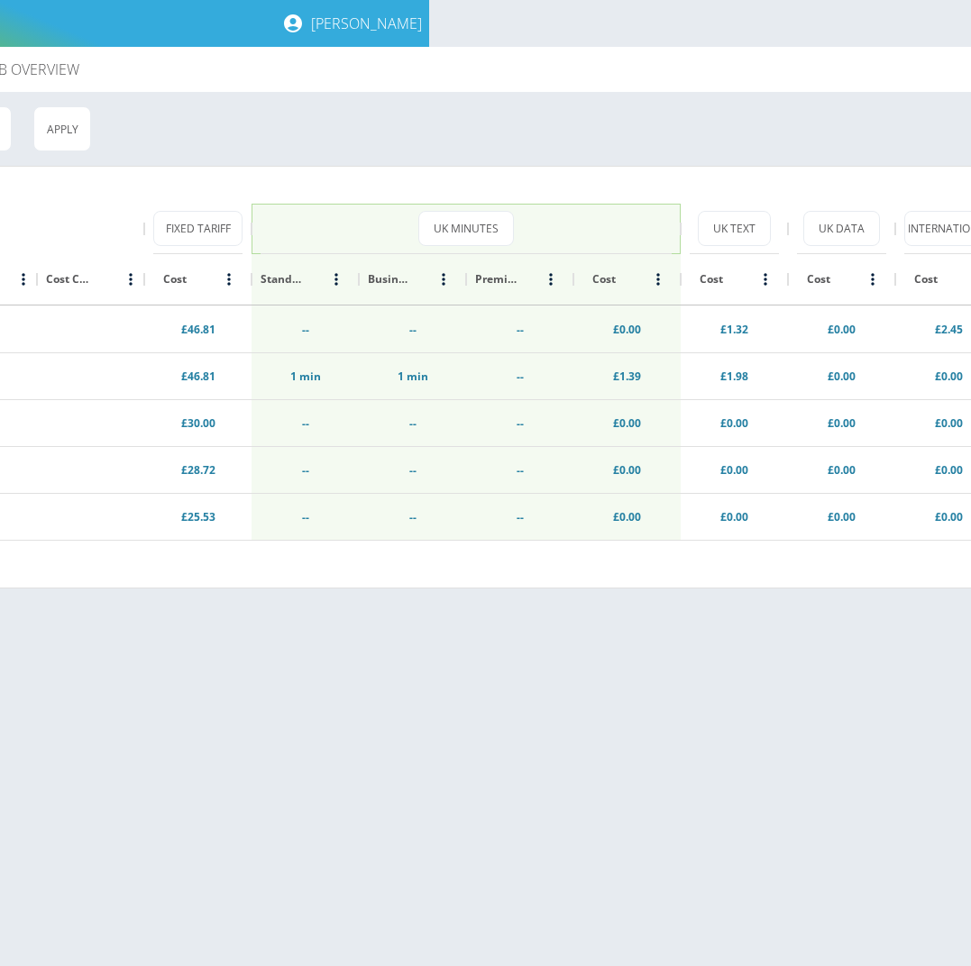
scroll to position [0, 541]
click at [727, 233] on button "UK Text" at bounding box center [735, 228] width 73 height 35
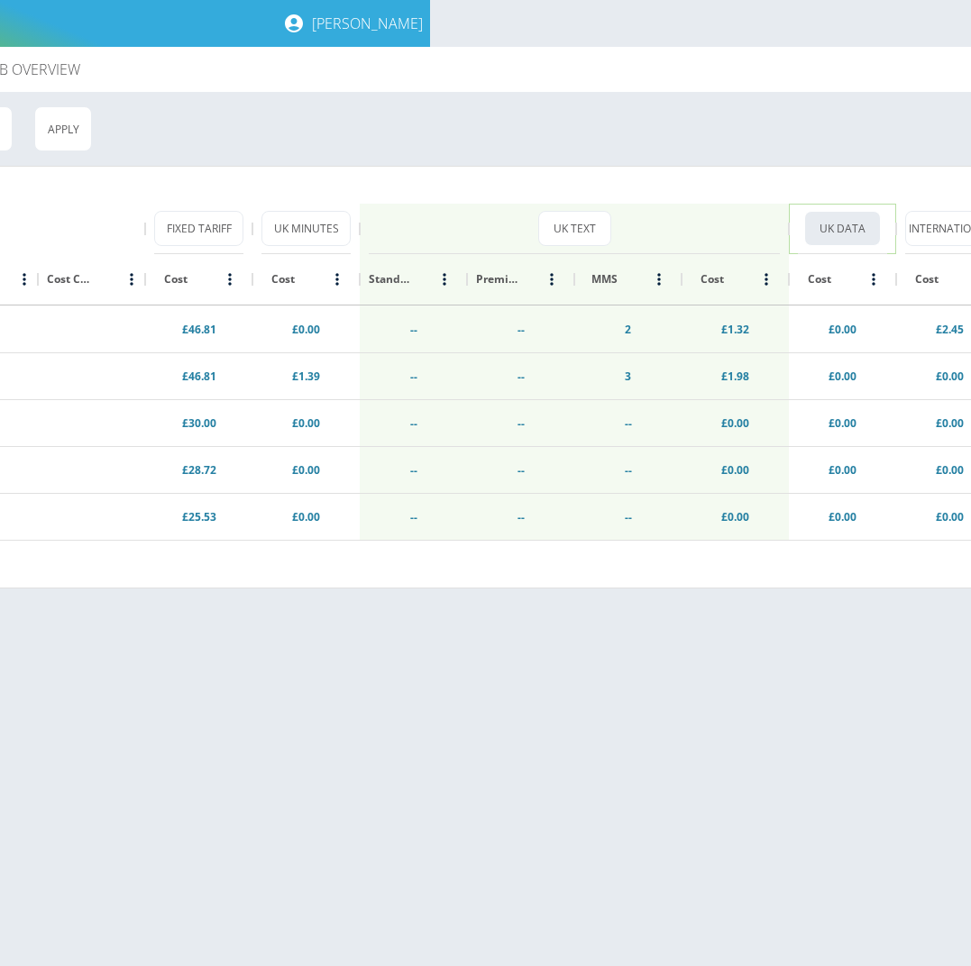
click at [838, 224] on button "UK Data" at bounding box center [842, 228] width 77 height 35
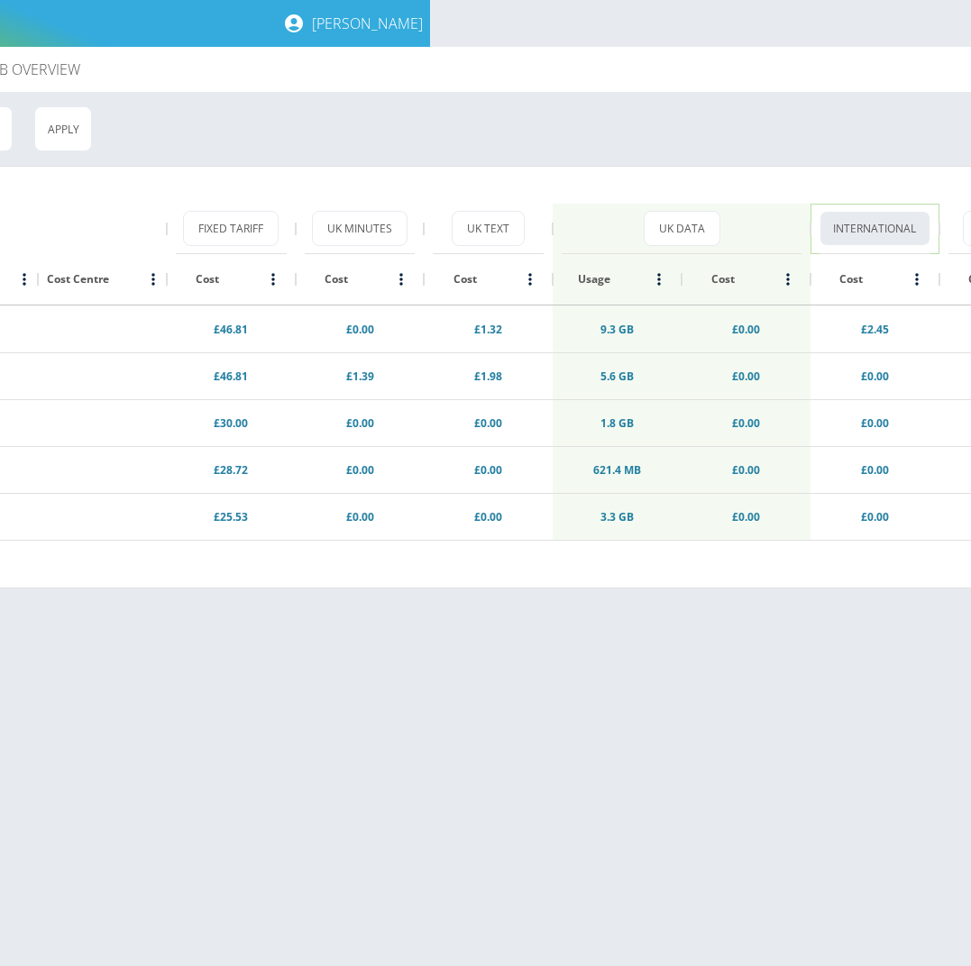
click at [882, 228] on button "International" at bounding box center [874, 228] width 111 height 35
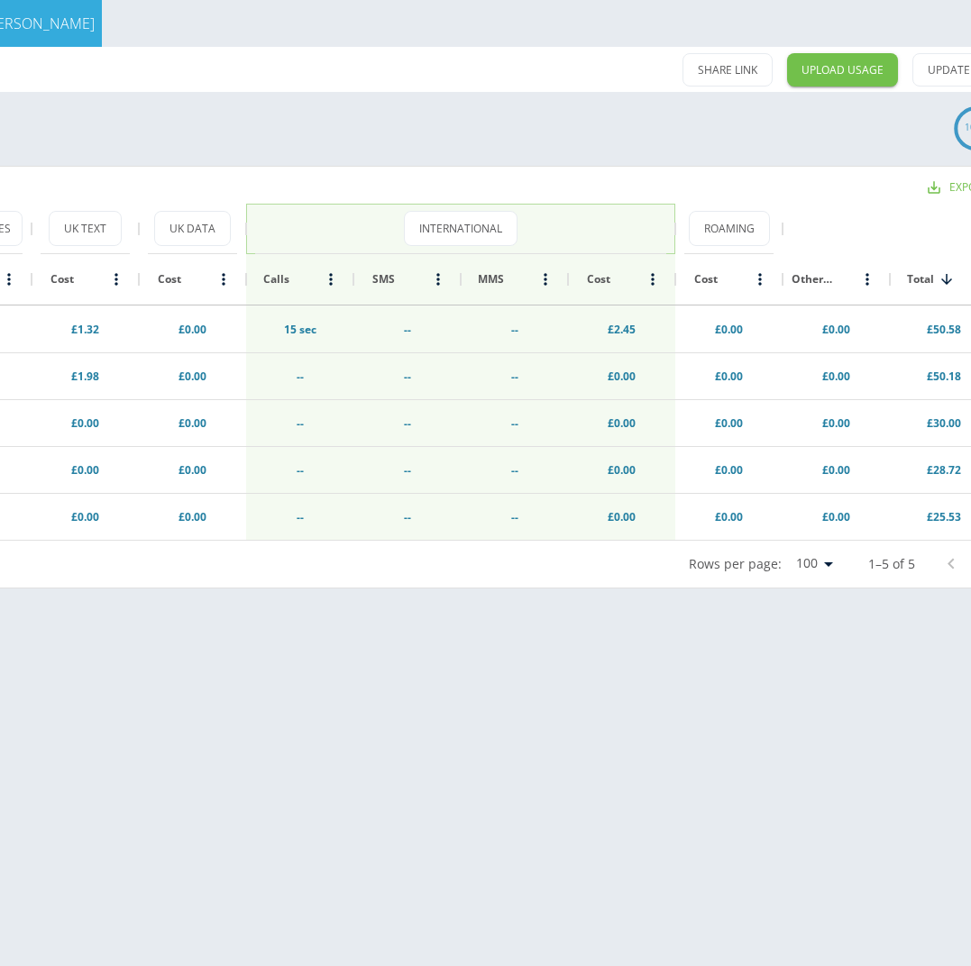
scroll to position [0, 876]
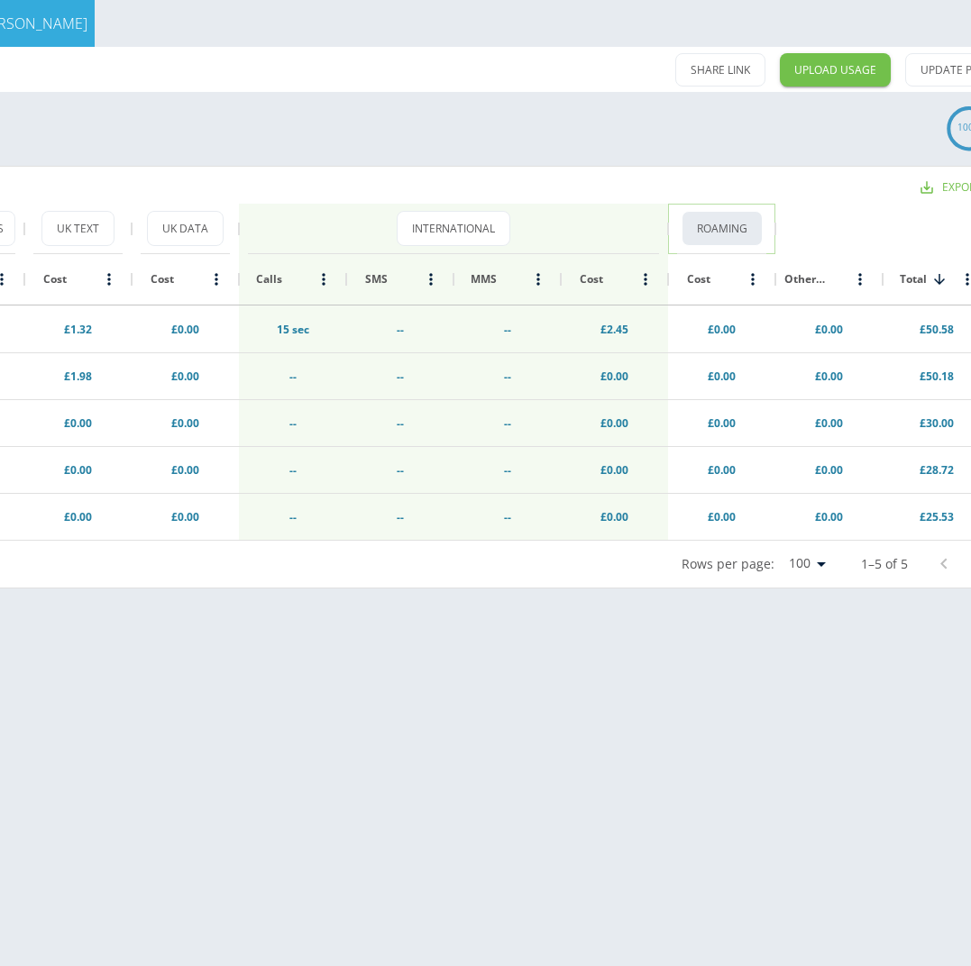
click at [741, 231] on button "Roaming" at bounding box center [721, 228] width 81 height 35
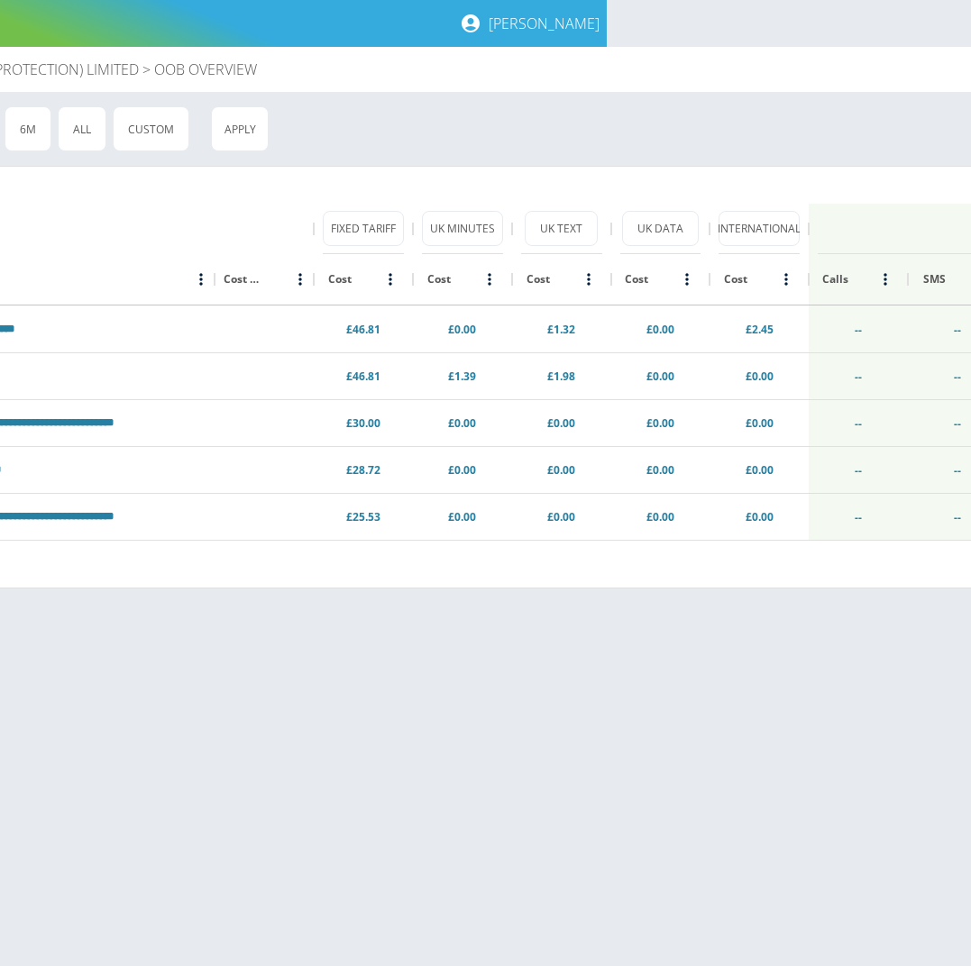
scroll to position [0, 365]
drag, startPoint x: 381, startPoint y: 91, endPoint x: 293, endPoint y: 154, distance: 108.6
click at [381, 91] on div "[PERSON_NAME] (FIRE PROTECTION) LIMITED > OOB OVERVIEW SHARE LINK UPLOAD USAGE …" at bounding box center [678, 69] width 1696 height 45
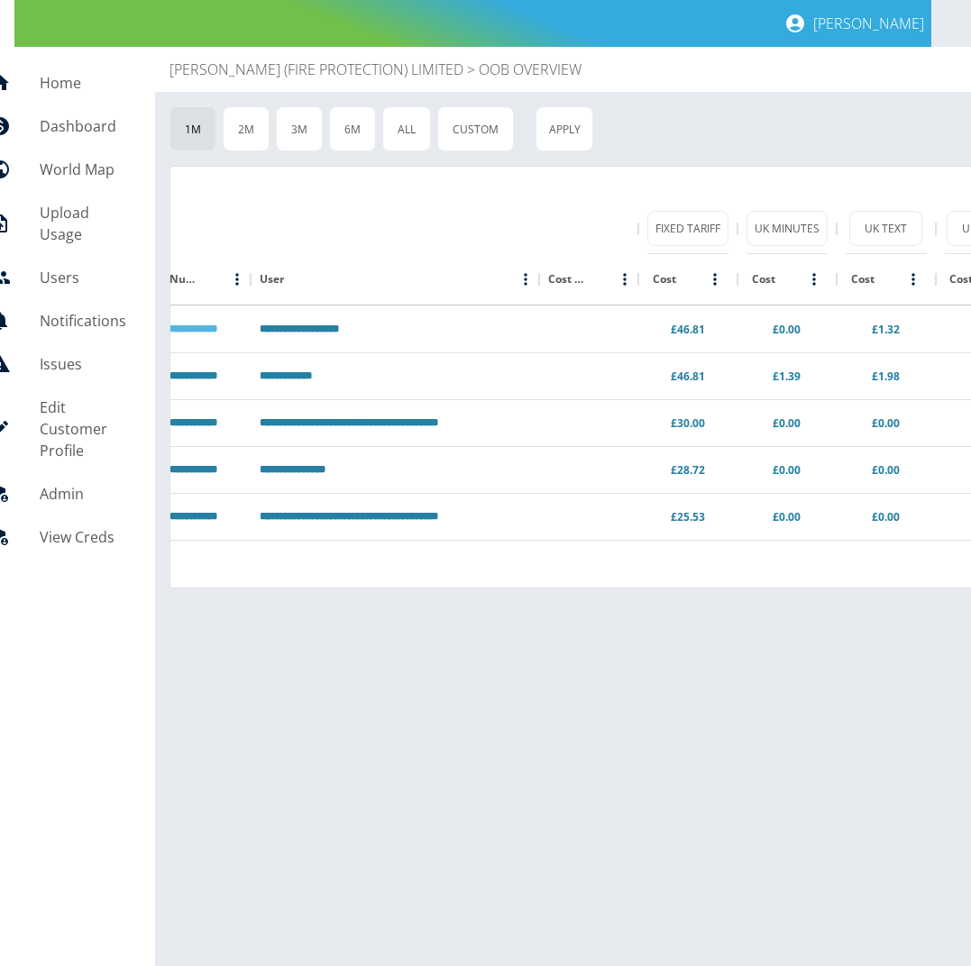
scroll to position [0, 35]
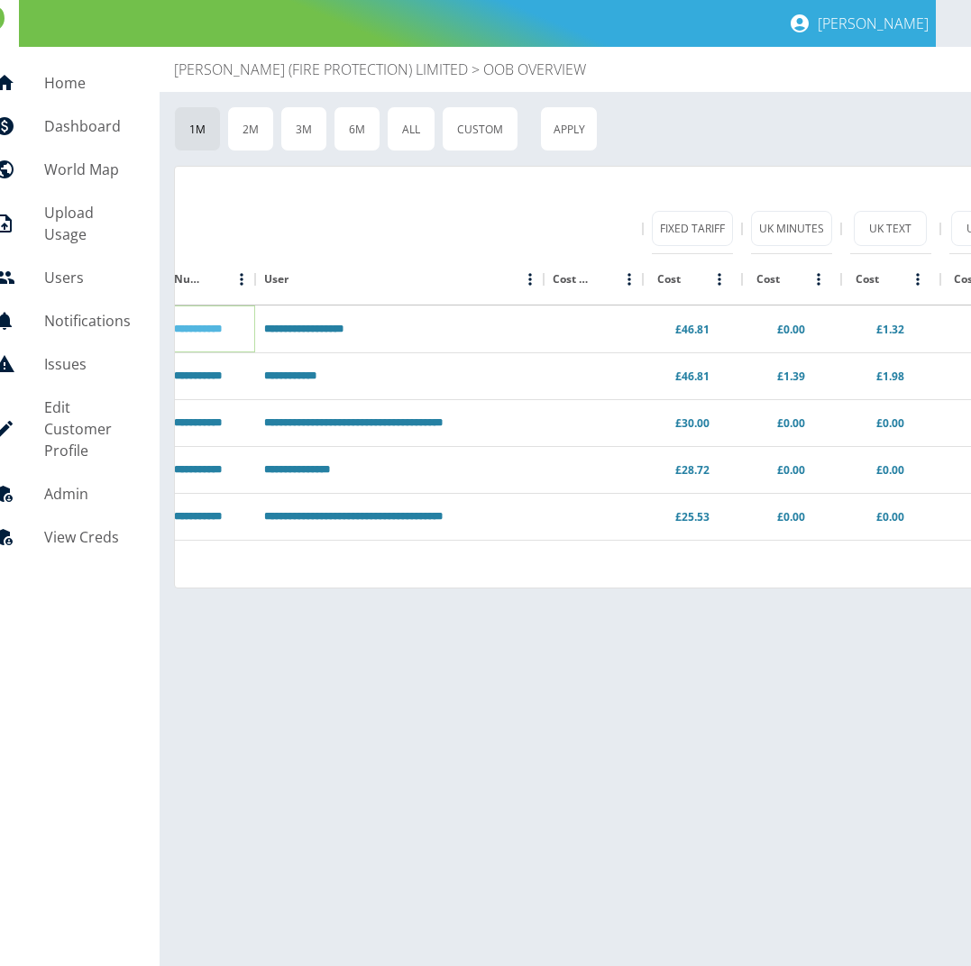
click at [195, 333] on link "**********" at bounding box center [198, 329] width 48 height 11
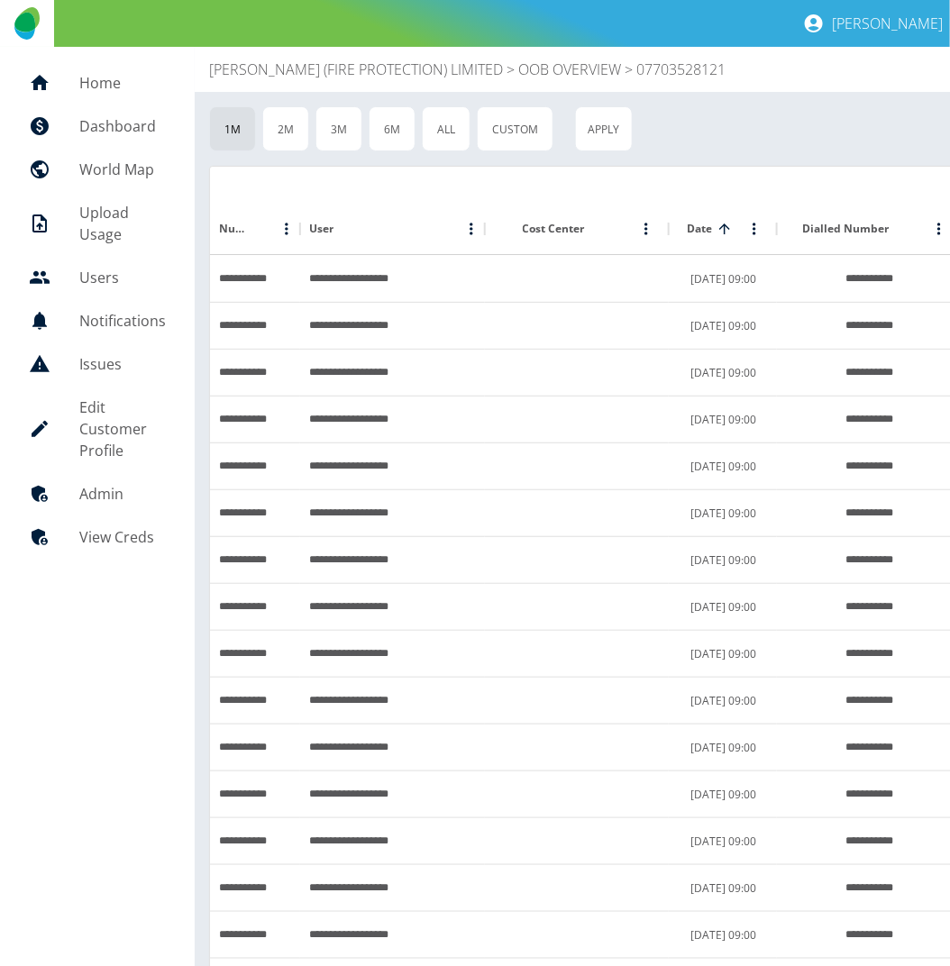
click at [562, 65] on p "OOB OVERVIEW" at bounding box center [569, 70] width 103 height 22
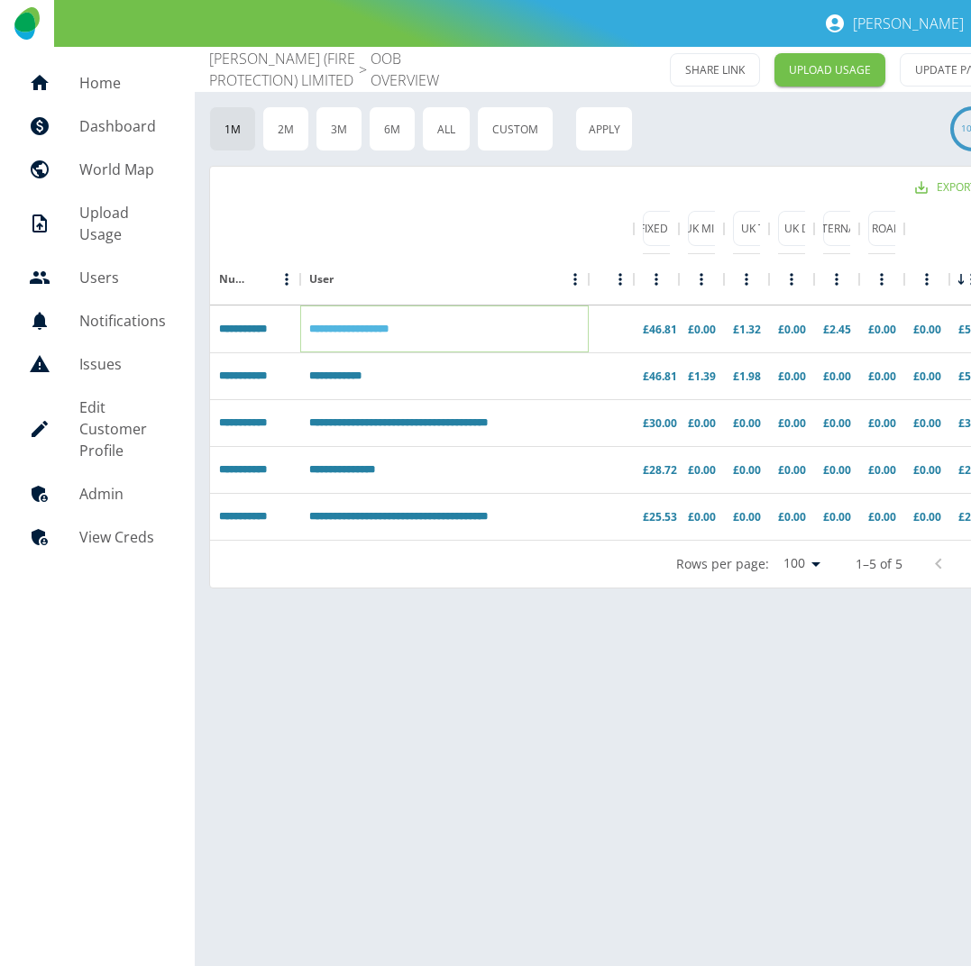
click at [359, 329] on link "**********" at bounding box center [348, 329] width 79 height 11
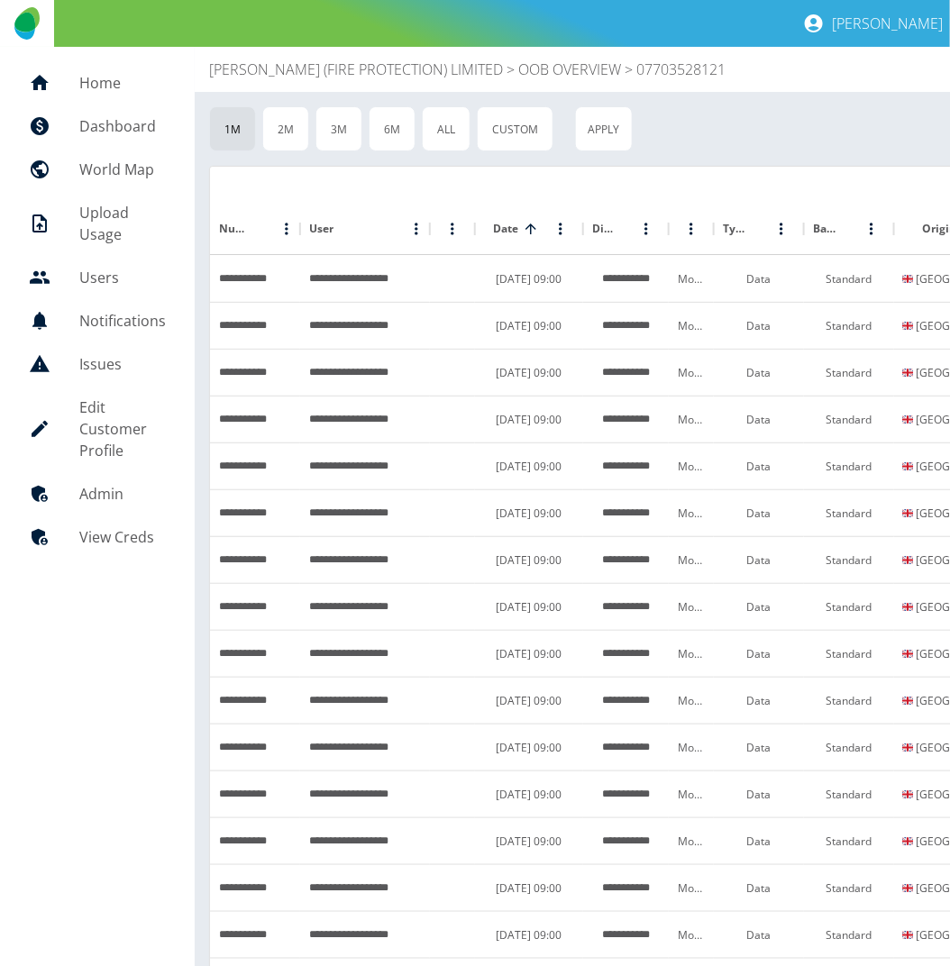
click at [582, 70] on p "OOB OVERVIEW" at bounding box center [569, 70] width 103 height 22
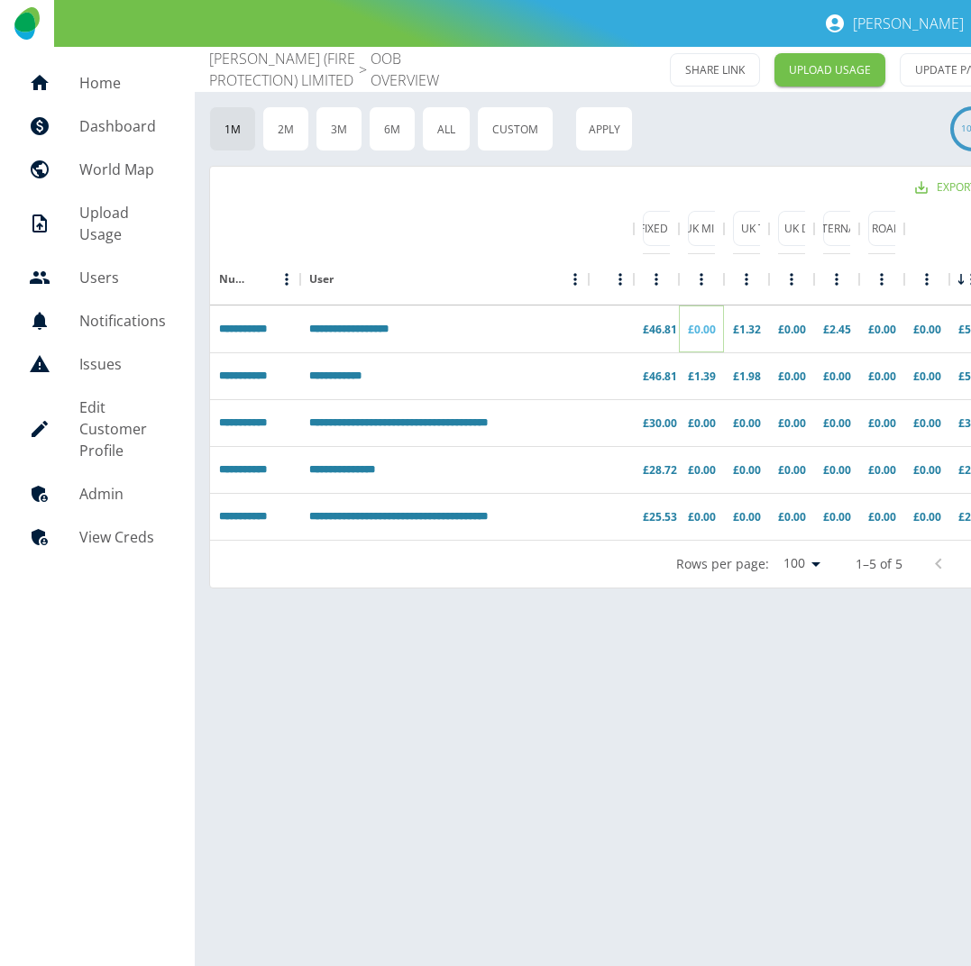
click at [703, 329] on link "£0.00" at bounding box center [702, 329] width 28 height 15
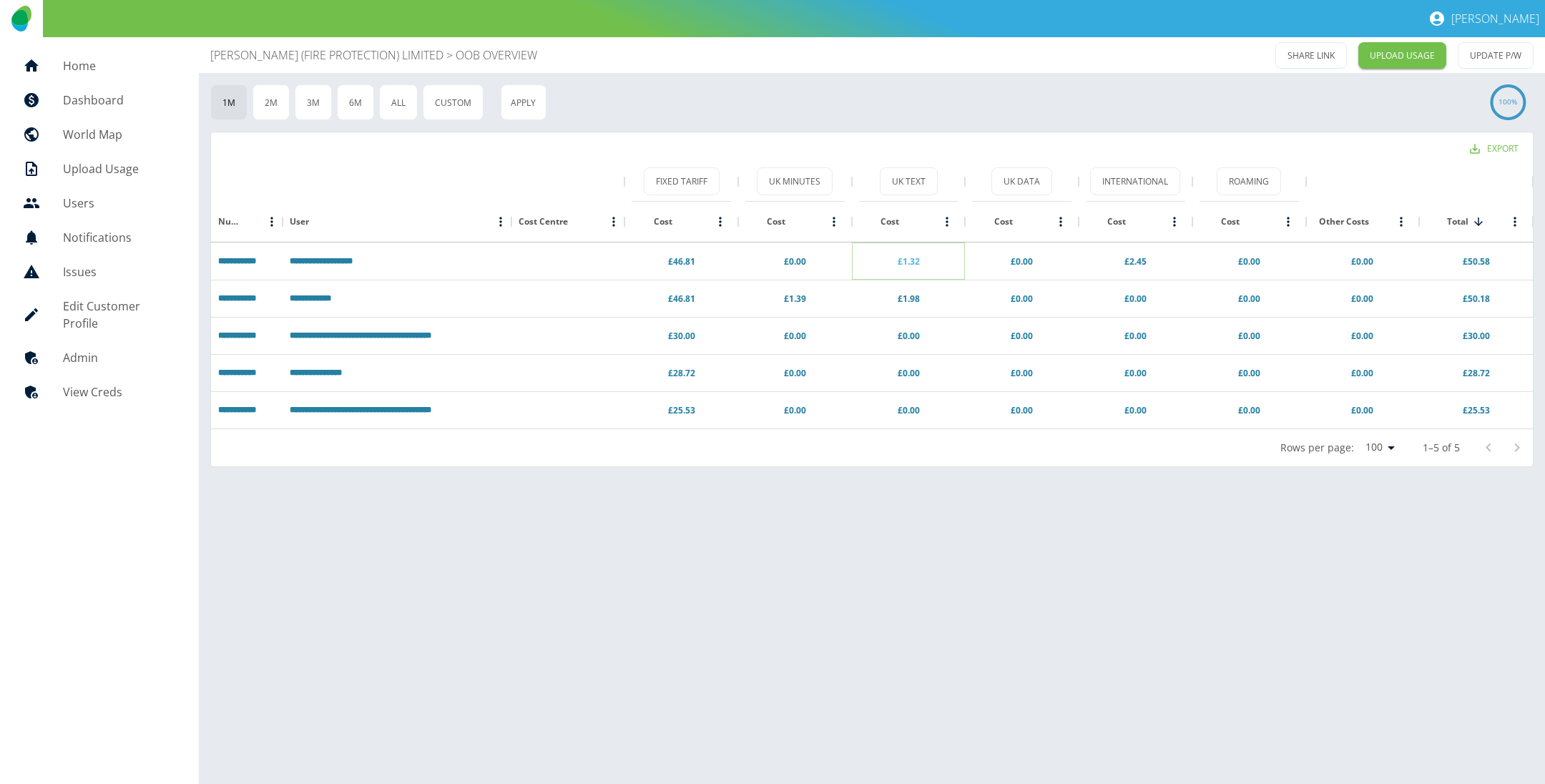
click at [909, 264] on link "£1.32" at bounding box center [909, 261] width 22 height 12
click at [1135, 258] on link "£2.45" at bounding box center [1136, 261] width 22 height 12
click at [1252, 261] on link "£0.00" at bounding box center [1249, 261] width 22 height 12
click at [1024, 300] on link "£0.00" at bounding box center [1022, 298] width 22 height 12
click at [1362, 265] on link "£0.00" at bounding box center [1362, 261] width 22 height 12
